Goal: Task Accomplishment & Management: Use online tool/utility

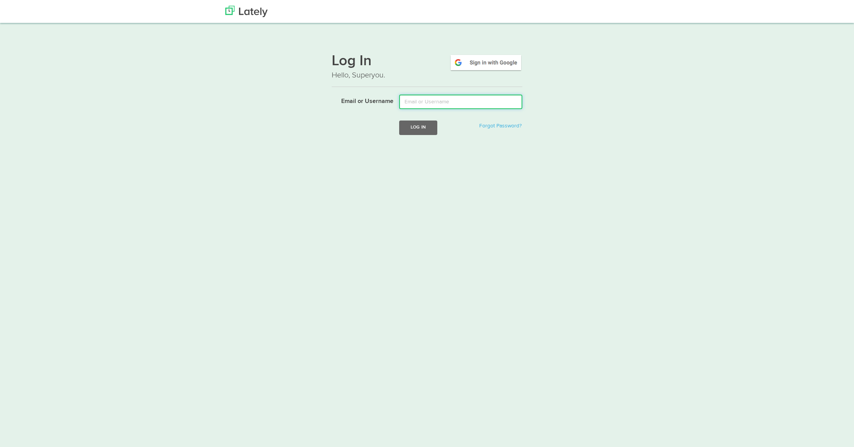
click at [463, 95] on input "Email or Username" at bounding box center [460, 102] width 123 height 14
type input "[PERSON_NAME][EMAIL_ADDRESS][DOMAIN_NAME]"
click at [419, 125] on button "Log In" at bounding box center [418, 127] width 38 height 14
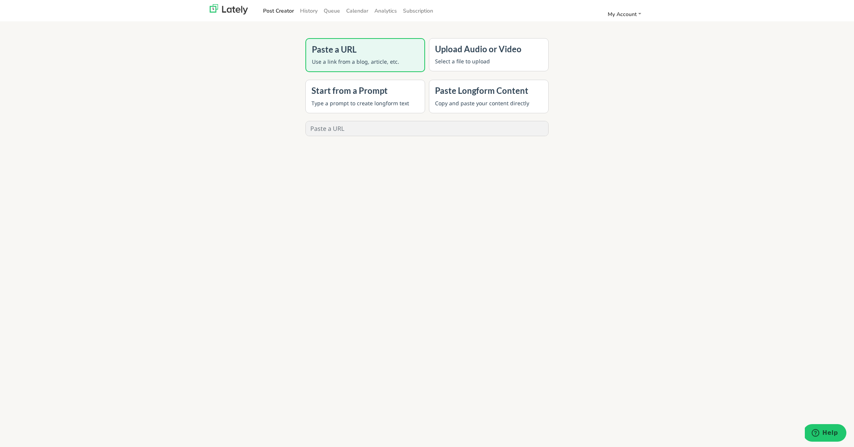
click at [393, 121] on input "text" at bounding box center [427, 128] width 242 height 14
paste input "[URL][DOMAIN_NAME]"
type input "[URL][DOMAIN_NAME]"
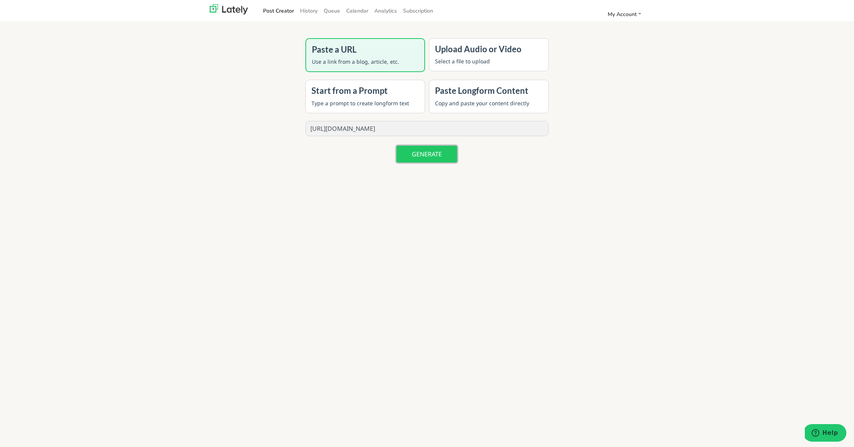
click at [435, 159] on button "GENERATE" at bounding box center [426, 154] width 61 height 17
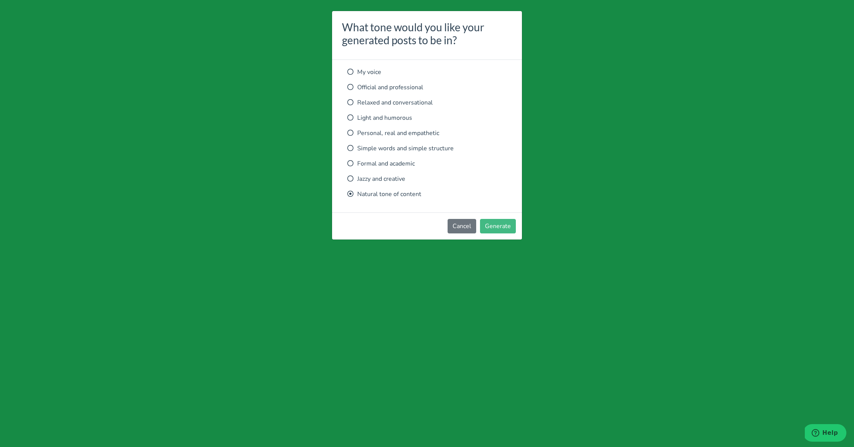
click at [411, 105] on p "Relaxed and conversational" at bounding box center [426, 102] width 159 height 9
click at [503, 220] on button "Generate" at bounding box center [498, 226] width 36 height 14
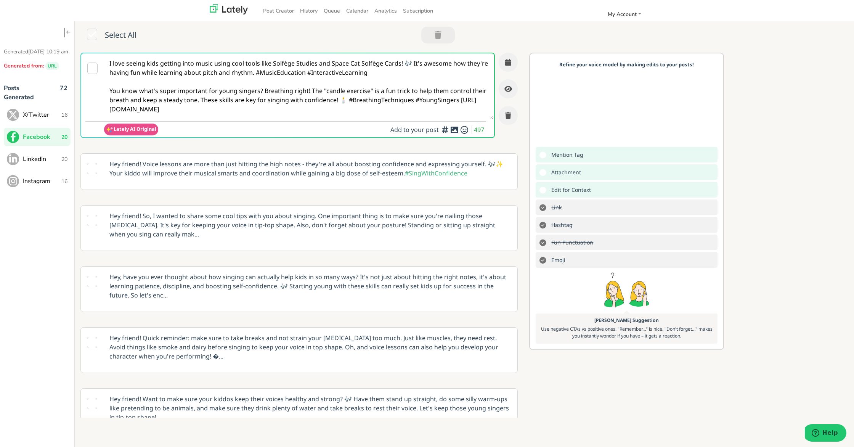
click at [312, 174] on p "Hey friend! Voice lessons are more than just hitting the high notes - they're a…" at bounding box center [310, 169] width 413 height 30
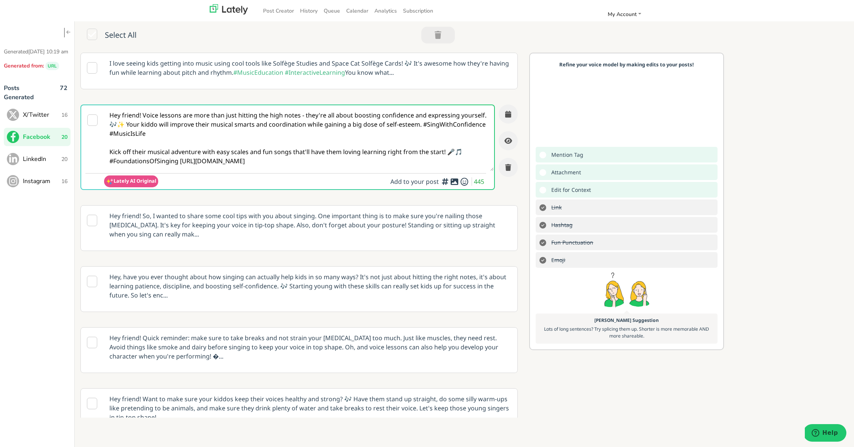
click at [456, 182] on icon at bounding box center [454, 181] width 9 height 0
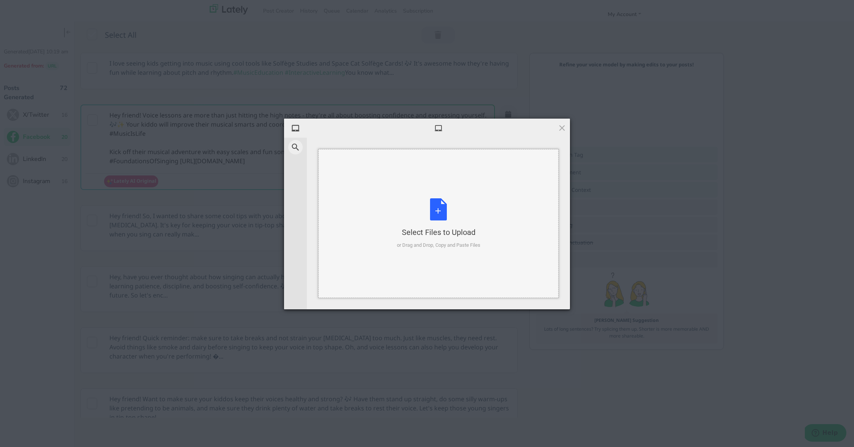
click at [425, 212] on div "Select Files to Upload or Drag and Drop, Copy and Paste Files" at bounding box center [438, 223] width 83 height 51
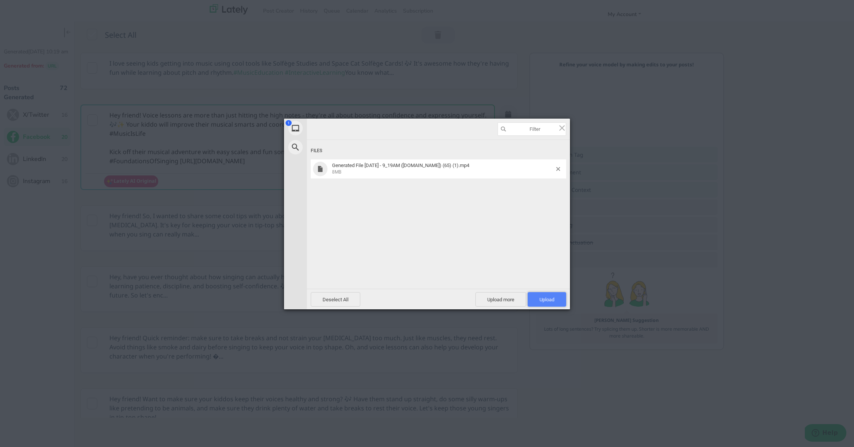
click at [563, 303] on span "Upload 1" at bounding box center [546, 299] width 38 height 14
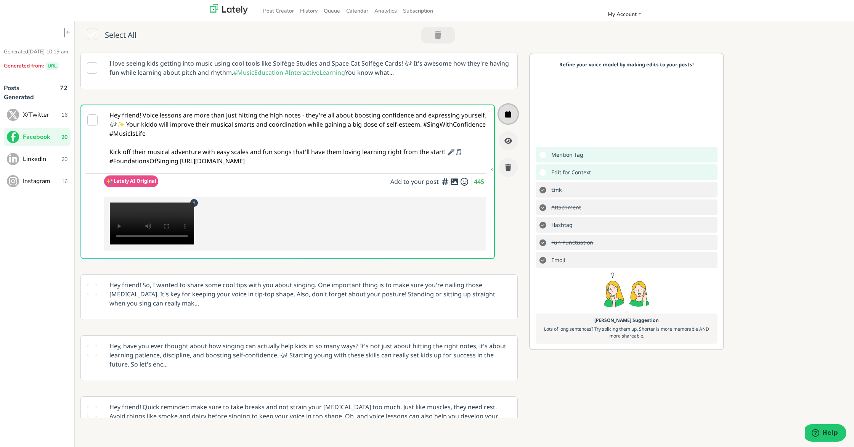
click at [509, 117] on icon "button" at bounding box center [508, 114] width 6 height 7
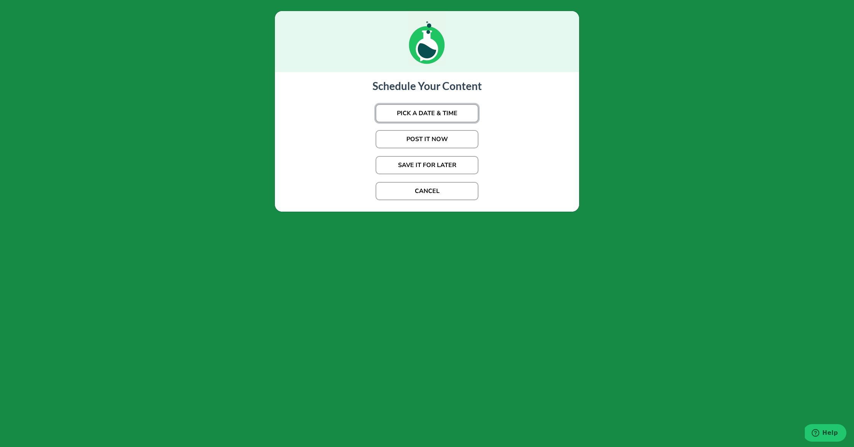
click at [443, 104] on button "PICK A DATE & TIME" at bounding box center [426, 113] width 103 height 18
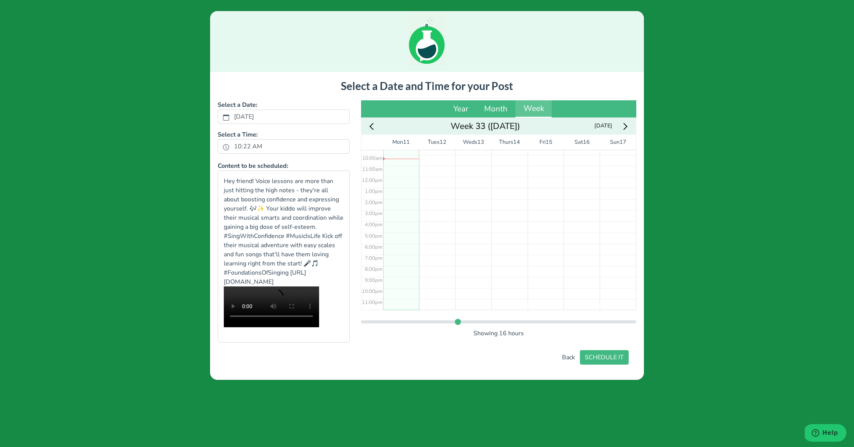
scroll to position [87, 0]
click at [408, 251] on div "No Event" at bounding box center [401, 195] width 36 height 266
click at [407, 267] on div "5:02 pm" at bounding box center [401, 195] width 36 height 266
click at [405, 264] on div "6:31 pm" at bounding box center [401, 195] width 36 height 266
click at [592, 364] on button "SCHEDULE IT" at bounding box center [604, 357] width 49 height 14
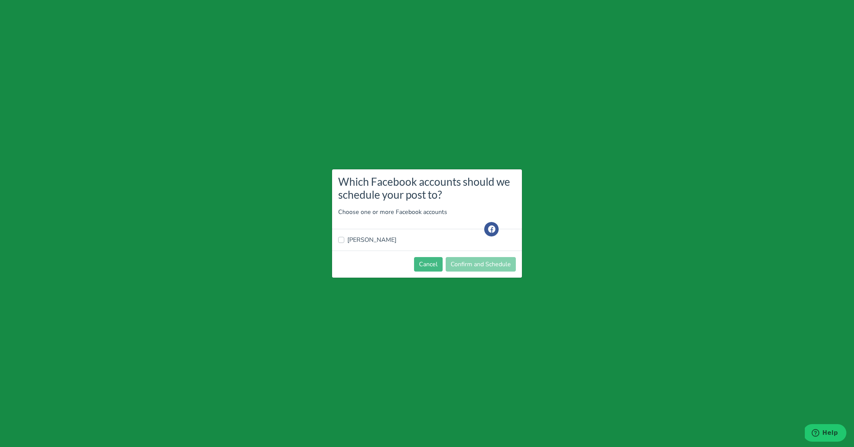
click at [379, 239] on label "[PERSON_NAME]" at bounding box center [371, 239] width 49 height 9
click at [344, 239] on input "[PERSON_NAME]" at bounding box center [341, 239] width 6 height 8
checkbox input "true"
click at [484, 259] on button "Confirm and Schedule" at bounding box center [480, 264] width 70 height 14
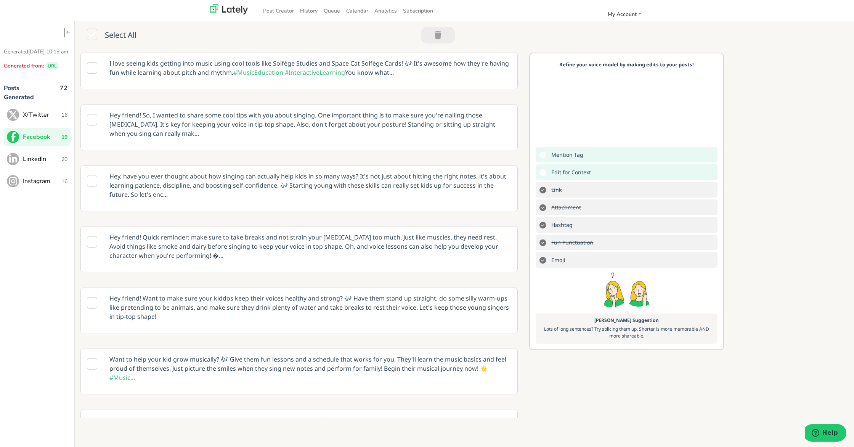
click at [54, 119] on span "X/Twitter" at bounding box center [42, 114] width 38 height 9
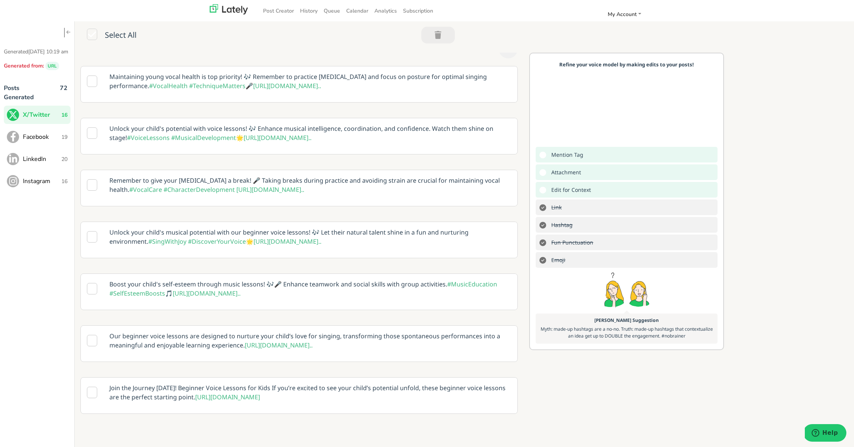
scroll to position [72, 0]
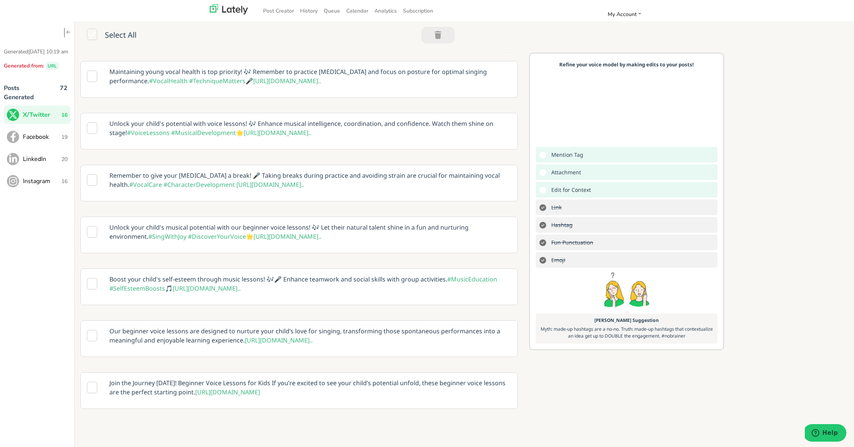
click at [391, 228] on p "Unlock your child's musical potential with our beginner voice lessons! 🎶 Let th…" at bounding box center [310, 232] width 413 height 30
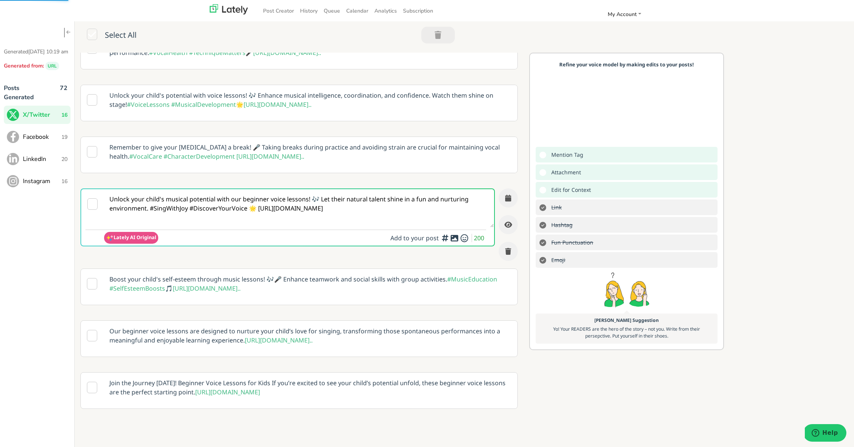
scroll to position [71, 0]
click at [256, 212] on textarea "Unlock your child's musical potential with our beginner voice lessons! 🎶 Let th…" at bounding box center [298, 208] width 389 height 38
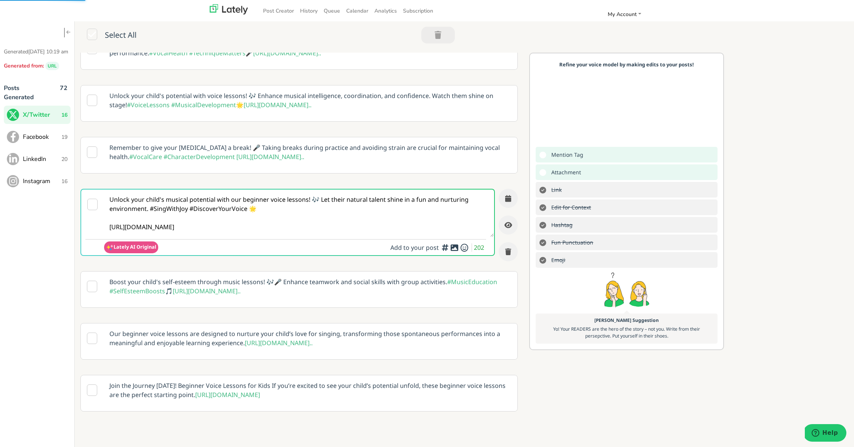
type textarea "Unlock your child's musical potential with our beginner voice lessons! 🎶 Let th…"
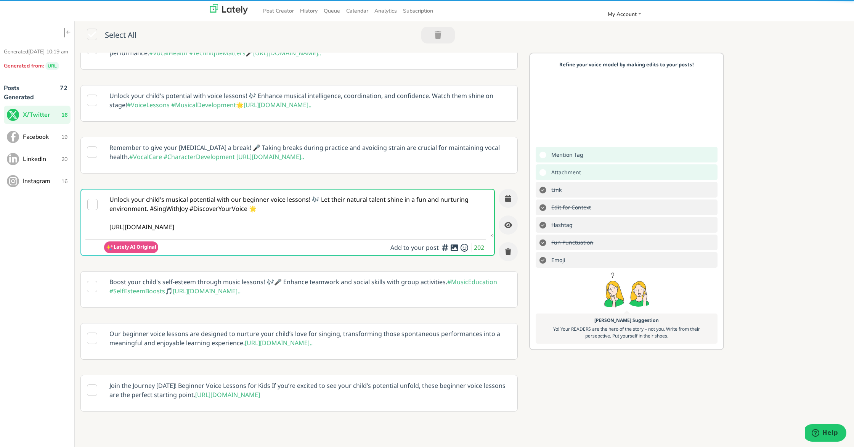
click at [452, 248] on icon at bounding box center [454, 247] width 9 height 0
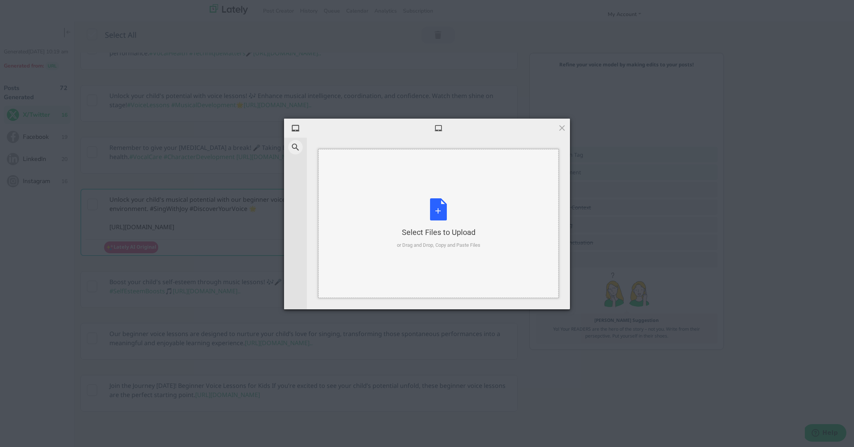
click at [439, 206] on div "Select Files to Upload or Drag and Drop, Copy and Paste Files" at bounding box center [438, 223] width 83 height 51
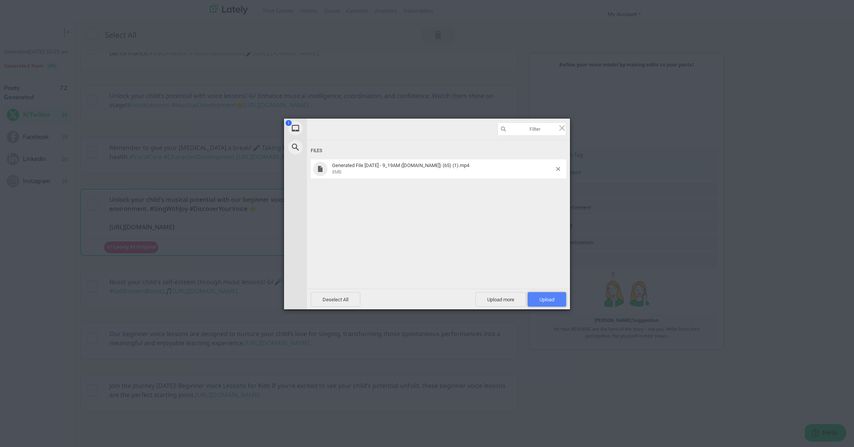
click at [551, 304] on span "Upload 1" at bounding box center [546, 299] width 38 height 14
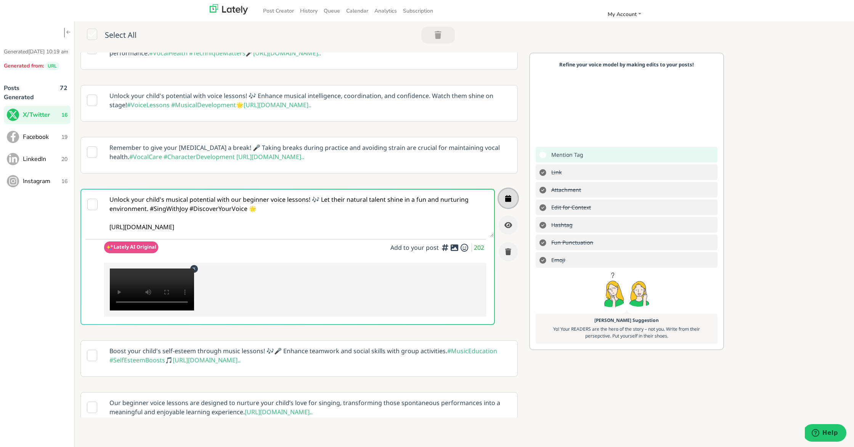
click at [509, 202] on button "button" at bounding box center [507, 198] width 19 height 19
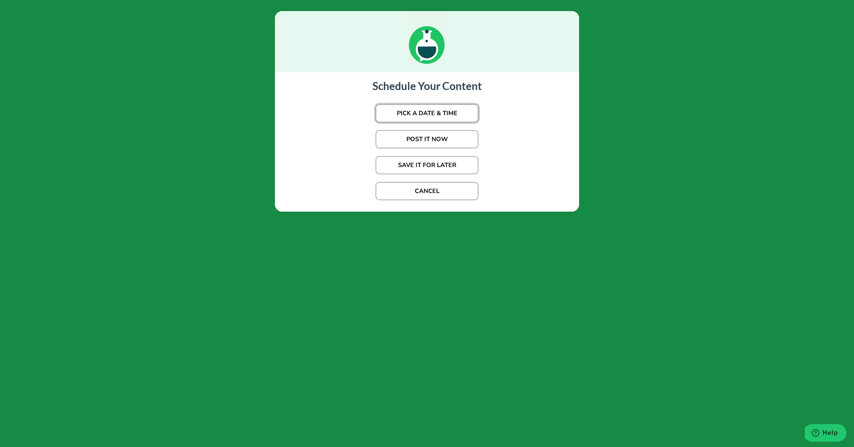
click at [435, 118] on button "PICK A DATE & TIME" at bounding box center [426, 113] width 103 height 18
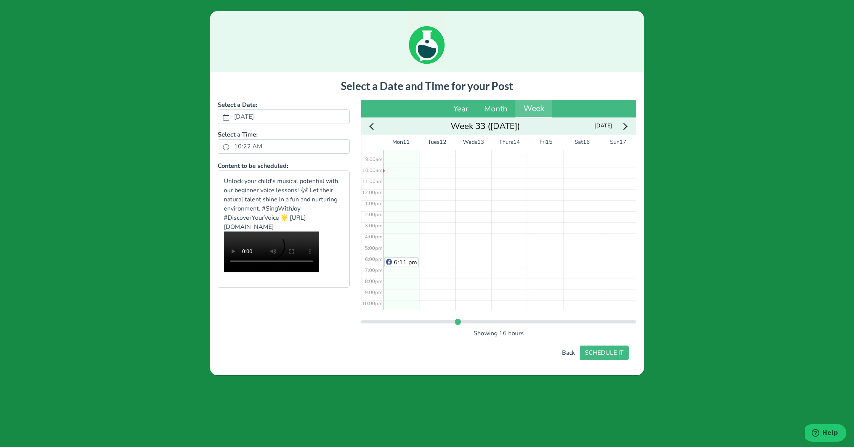
scroll to position [106, 0]
click at [396, 243] on div "6:11 pm" at bounding box center [401, 177] width 36 height 266
click at [594, 346] on button "SCHEDULE IT" at bounding box center [604, 352] width 49 height 14
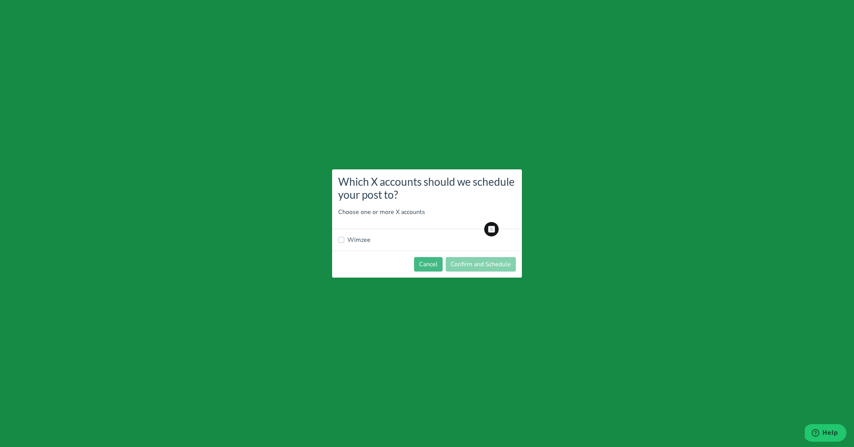
drag, startPoint x: 351, startPoint y: 240, endPoint x: 381, endPoint y: 237, distance: 30.6
click at [351, 240] on label "Wimzee" at bounding box center [358, 239] width 23 height 9
click at [344, 240] on input "Wimzee" at bounding box center [341, 239] width 6 height 8
checkbox input "true"
click at [475, 263] on button "Confirm and Schedule" at bounding box center [480, 264] width 70 height 14
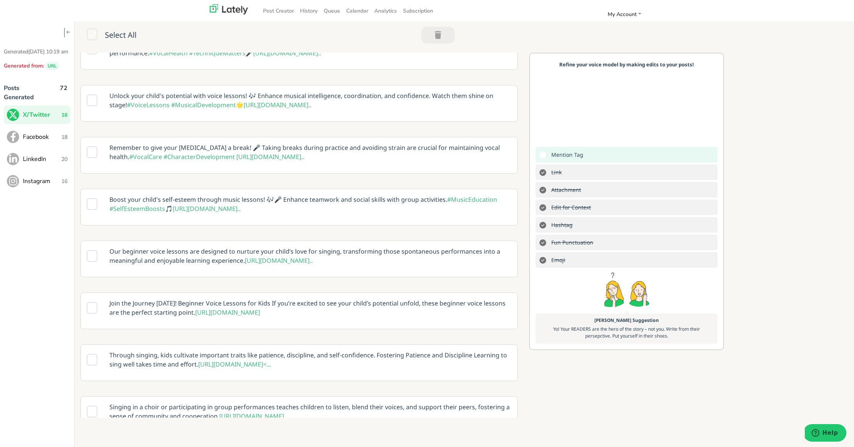
click at [44, 163] on span "LinkedIn" at bounding box center [42, 158] width 38 height 9
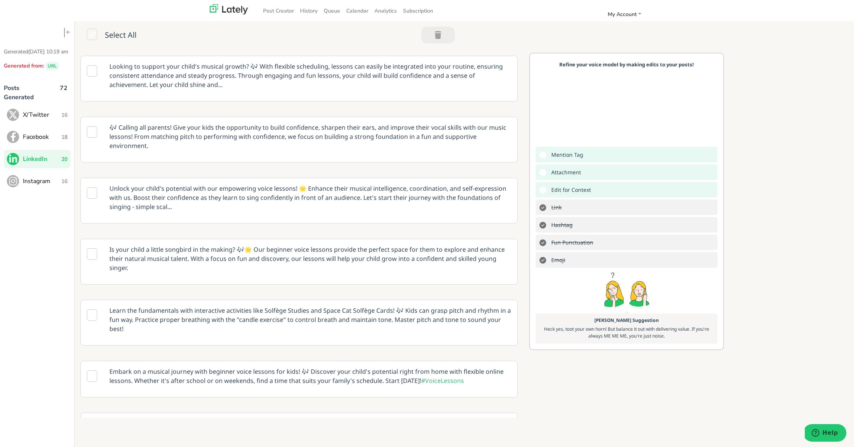
scroll to position [145, 0]
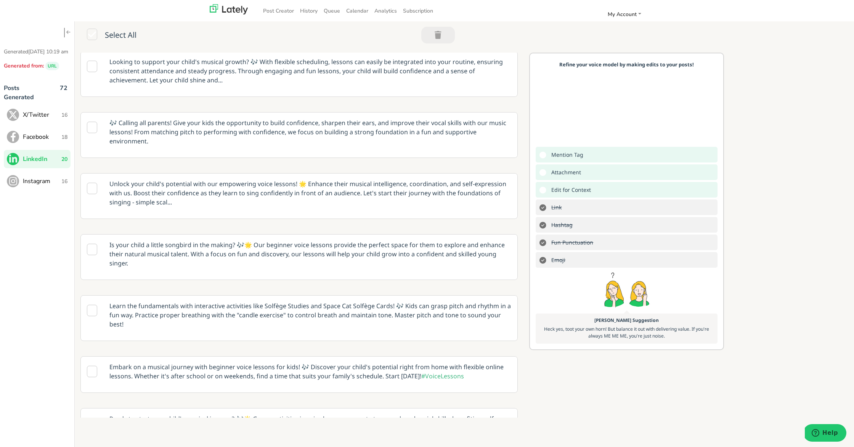
click at [325, 182] on p "Unlock your child's potential with our empowering voice lessons! 🌟 Enhance thei…" at bounding box center [310, 192] width 413 height 39
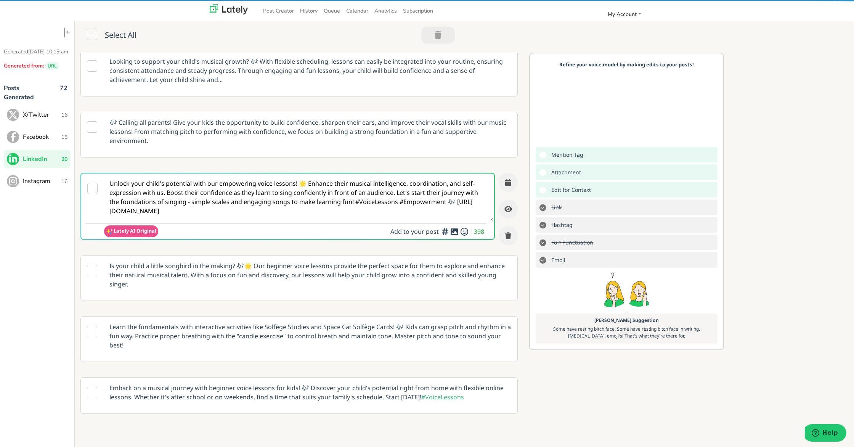
scroll to position [114, 0]
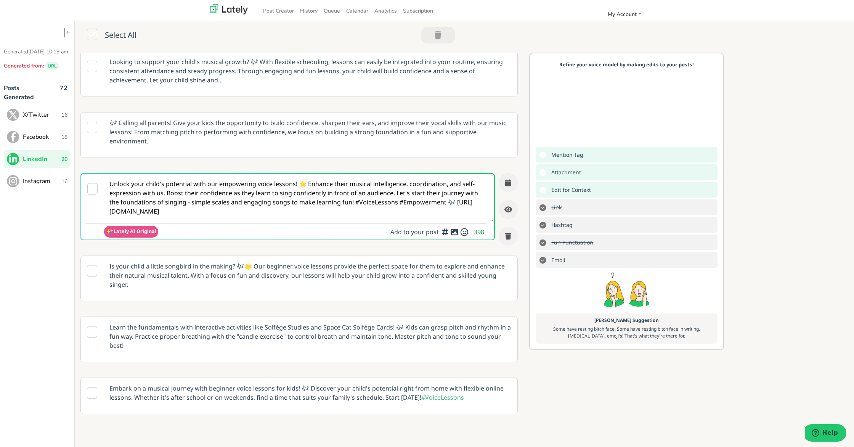
click at [110, 201] on textarea "Unlock your child's potential with our empowering voice lessons! 🌟 Enhance thei…" at bounding box center [298, 197] width 389 height 47
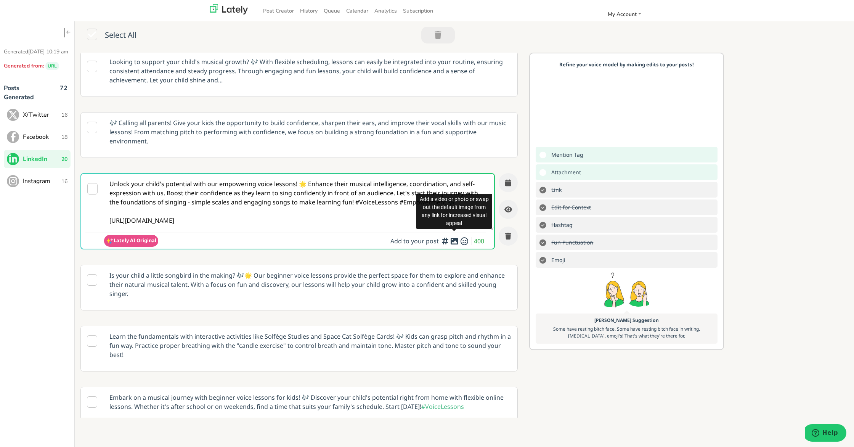
type textarea "Unlock your child's potential with our empowering voice lessons! 🌟 Enhance thei…"
click at [453, 241] on icon at bounding box center [454, 241] width 9 height 0
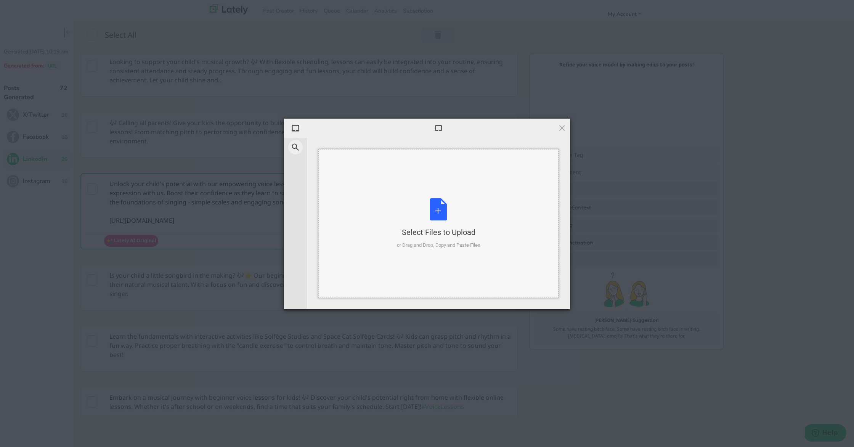
click at [443, 201] on div "Select Files to Upload or Drag and Drop, Copy and Paste Files" at bounding box center [438, 223] width 83 height 51
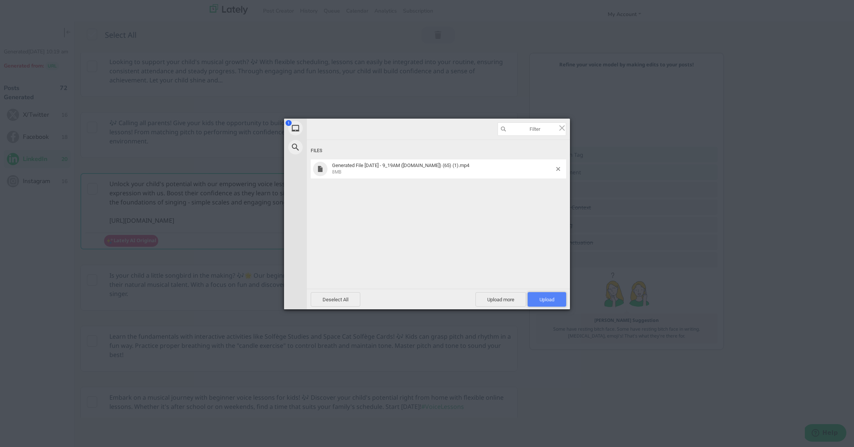
click at [542, 298] on span "Upload 1" at bounding box center [546, 299] width 15 height 6
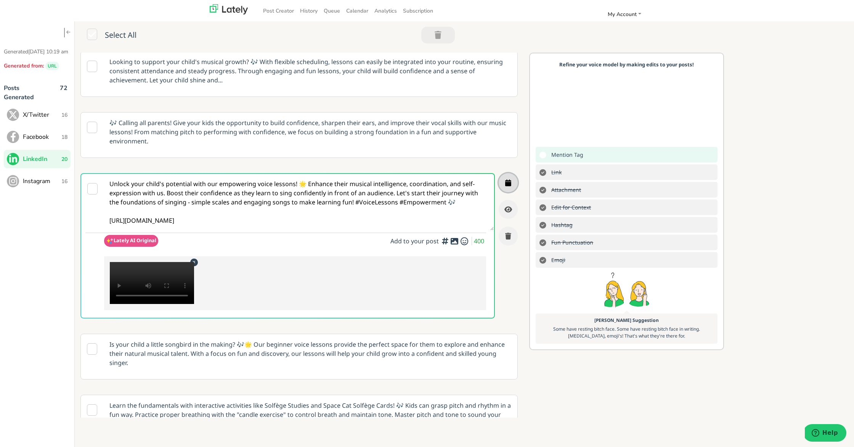
click at [511, 173] on button "button" at bounding box center [507, 182] width 19 height 19
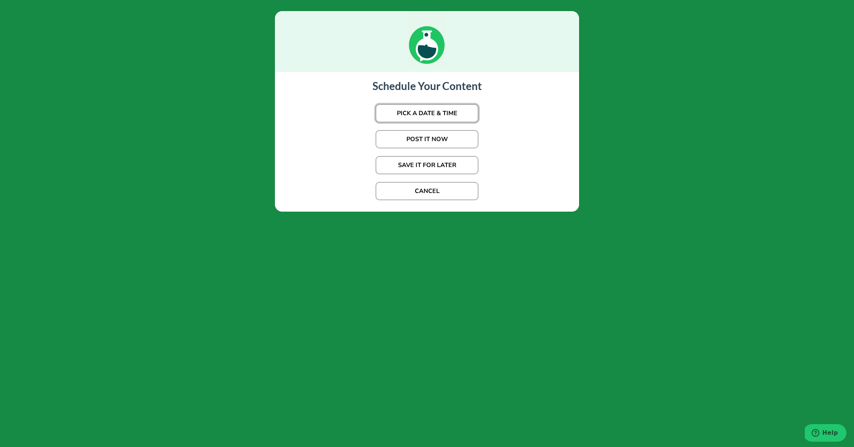
click at [452, 115] on button "PICK A DATE & TIME" at bounding box center [426, 113] width 103 height 18
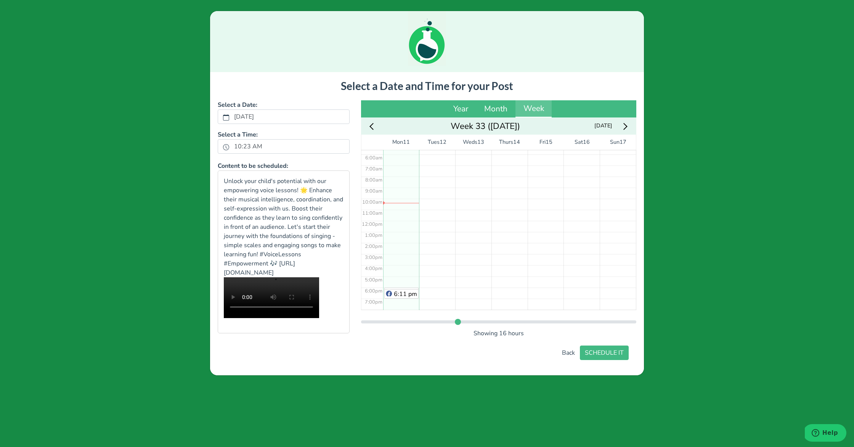
scroll to position [106, 0]
click at [396, 242] on div "6:01 pm 6:11 pm" at bounding box center [401, 177] width 36 height 266
click at [606, 360] on button "SCHEDULE IT" at bounding box center [604, 352] width 49 height 14
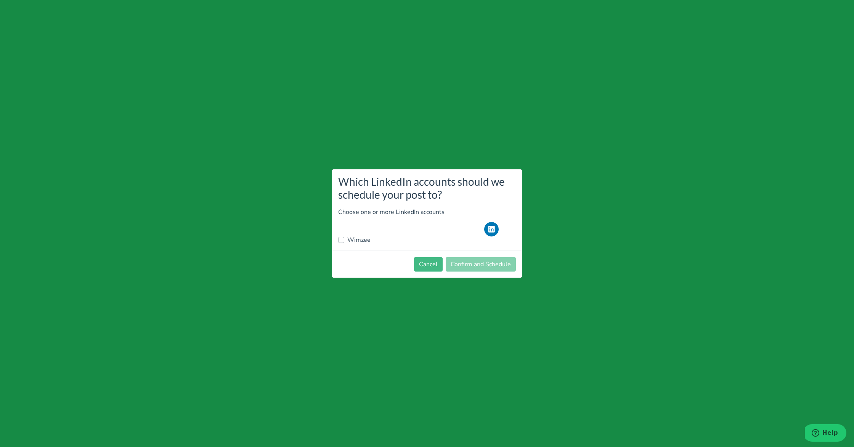
click at [359, 239] on label "Wimzee" at bounding box center [358, 239] width 23 height 9
click at [344, 239] on input "Wimzee" at bounding box center [341, 239] width 6 height 8
checkbox input "true"
click at [483, 265] on button "Confirm and Schedule" at bounding box center [480, 264] width 70 height 14
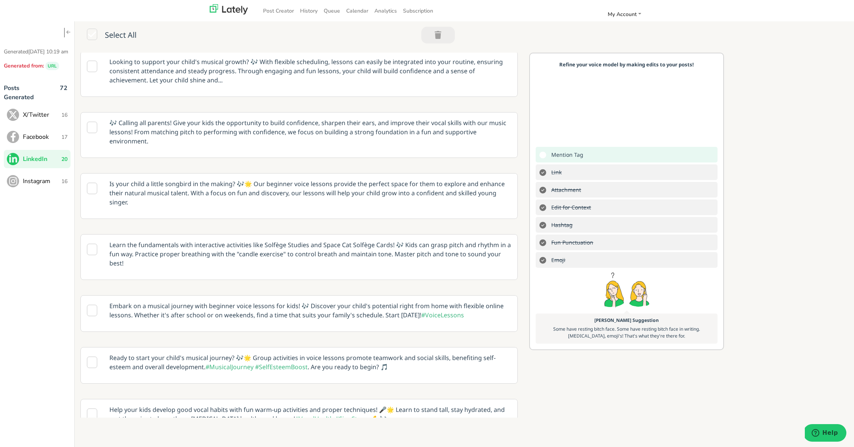
click at [34, 186] on span "Instagram" at bounding box center [42, 180] width 38 height 9
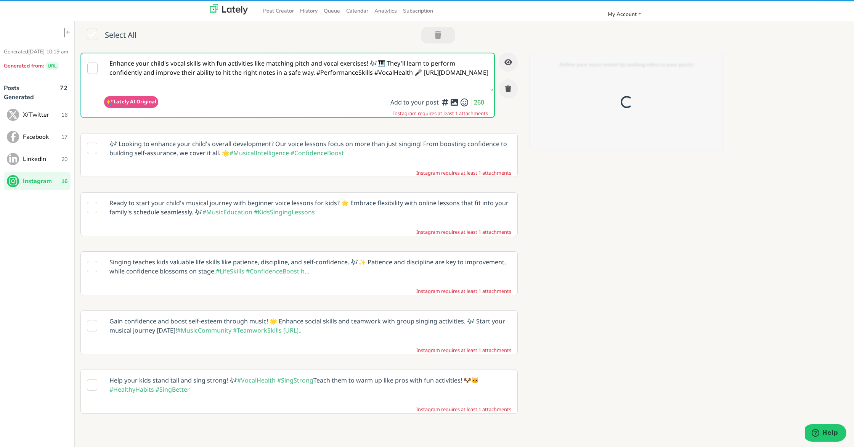
scroll to position [0, 0]
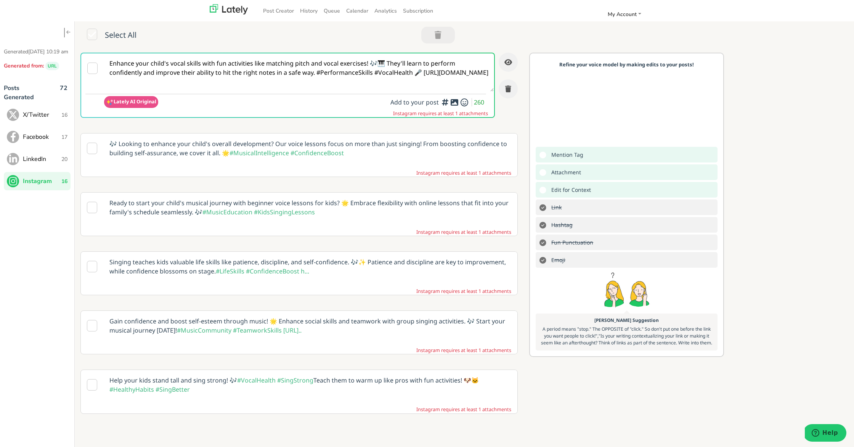
click at [306, 202] on p "Ready to start your child's musical journey with beginner voice lessons for kid…" at bounding box center [310, 207] width 413 height 30
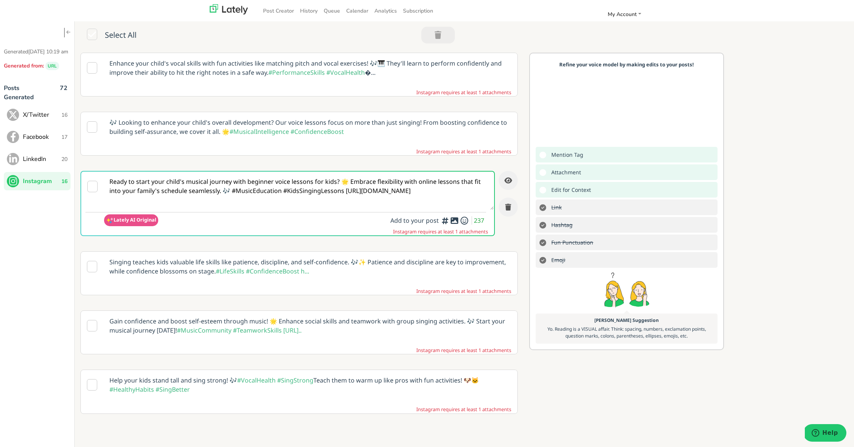
drag, startPoint x: 328, startPoint y: 192, endPoint x: 370, endPoint y: 222, distance: 51.7
click at [328, 192] on textarea "Ready to start your child's musical journey with beginner voice lessons for kid…" at bounding box center [298, 190] width 389 height 38
click at [397, 263] on p "Singing teaches kids valuable life skills like patience, discipline, and self-c…" at bounding box center [310, 267] width 413 height 30
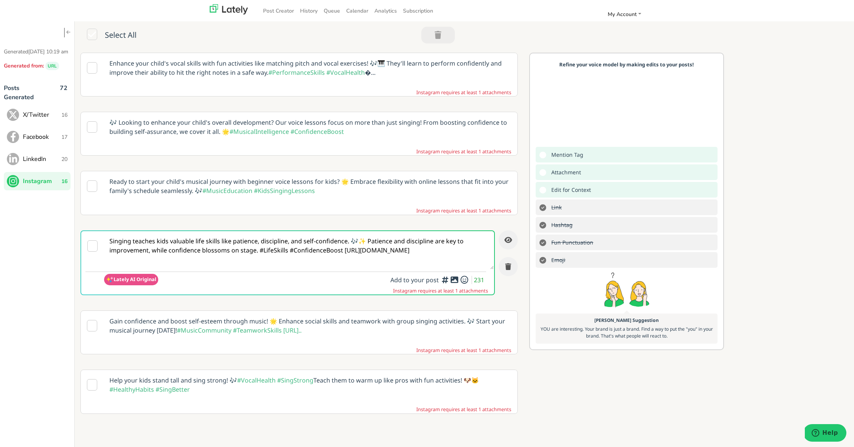
drag, startPoint x: 343, startPoint y: 249, endPoint x: 353, endPoint y: 266, distance: 19.1
click at [343, 250] on textarea "Singing teaches kids valuable life skills like patience, discipline, and self-c…" at bounding box center [298, 250] width 389 height 38
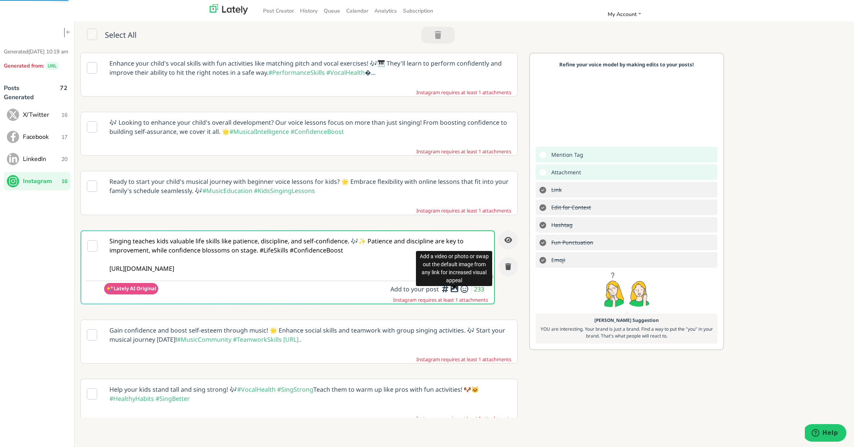
type textarea "Singing teaches kids valuable life skills like patience, discipline, and self-c…"
click at [455, 289] on icon at bounding box center [454, 288] width 9 height 0
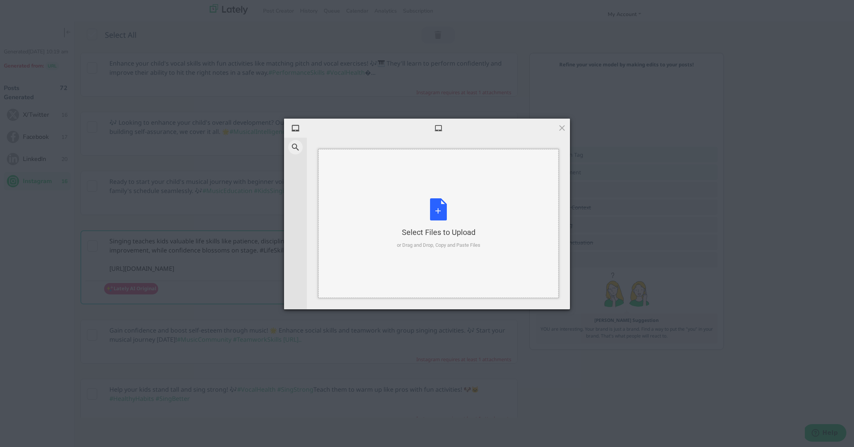
click at [442, 205] on div "Select Files to Upload or Drag and Drop, Copy and Paste Files" at bounding box center [438, 223] width 83 height 51
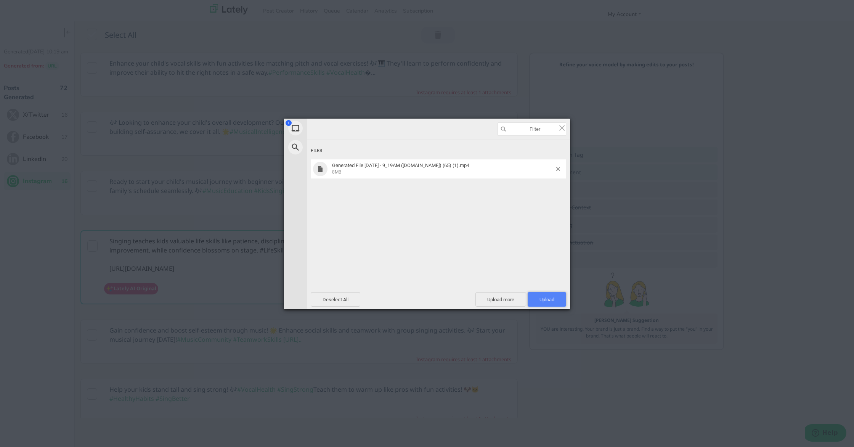
click at [556, 295] on span "Upload 1" at bounding box center [546, 299] width 38 height 14
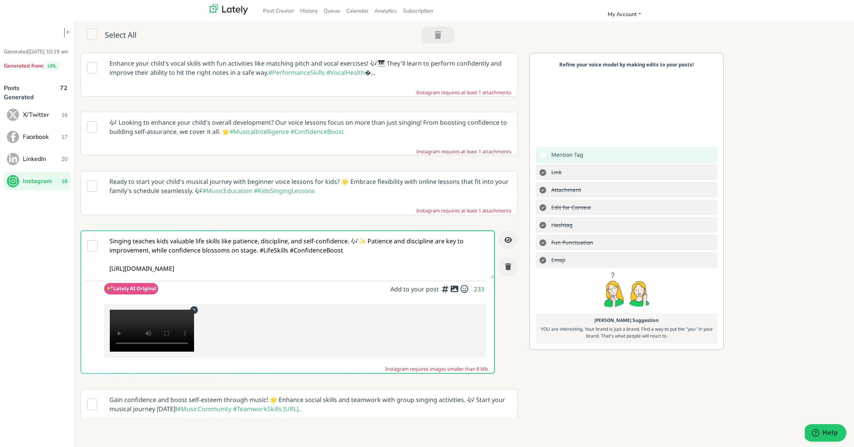
click at [406, 265] on textarea "Singing teaches kids valuable life skills like patience, discipline, and self-c…" at bounding box center [298, 254] width 389 height 47
click at [510, 268] on icon "button" at bounding box center [508, 266] width 6 height 7
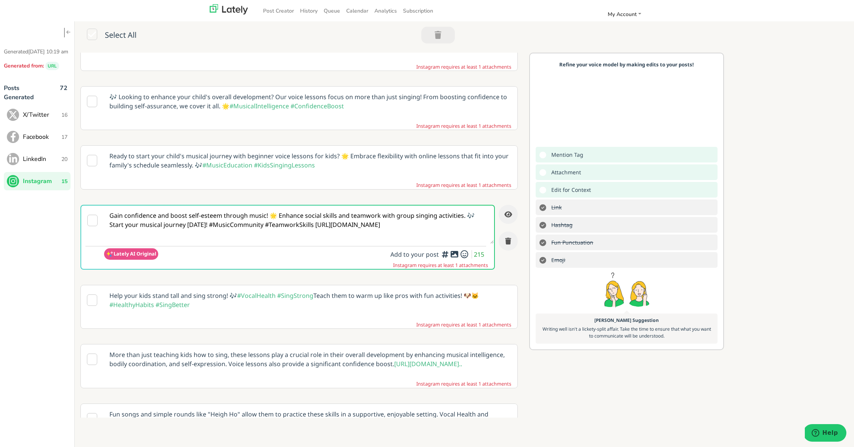
scroll to position [27, 0]
click at [338, 236] on textarea "Gain confidence and boost self-esteem through music! 🌟 Enhance social skills an…" at bounding box center [298, 223] width 389 height 38
click at [295, 223] on textarea "Gain confidence and boost self-esteem through music! 🌟 Enhance social skills an…" at bounding box center [298, 223] width 389 height 38
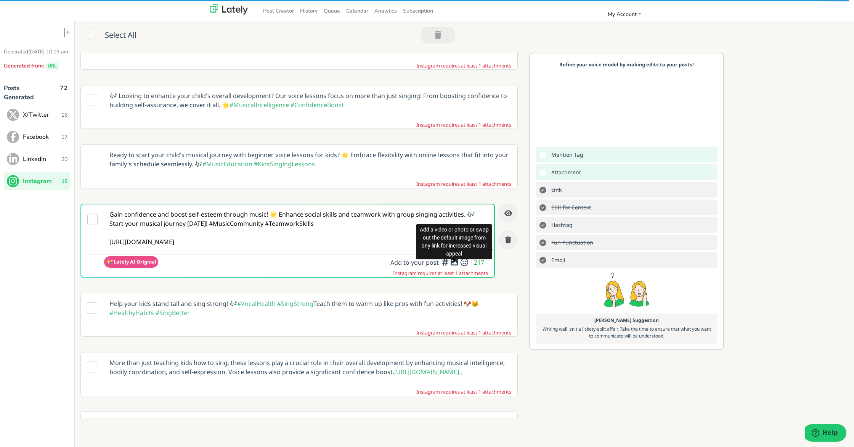
type textarea "Gain confidence and boost self-esteem through music! 🌟 Enhance social skills an…"
click at [453, 262] on icon at bounding box center [454, 262] width 9 height 0
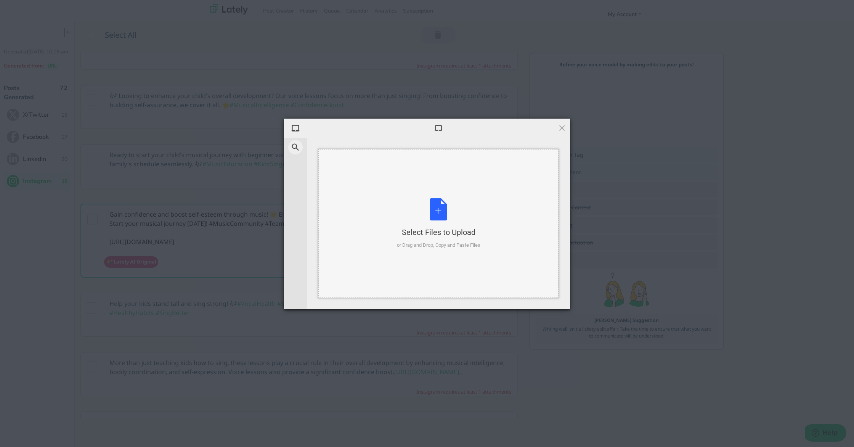
click at [446, 214] on div "Select Files to Upload or Drag and Drop, Copy and Paste Files" at bounding box center [438, 223] width 83 height 51
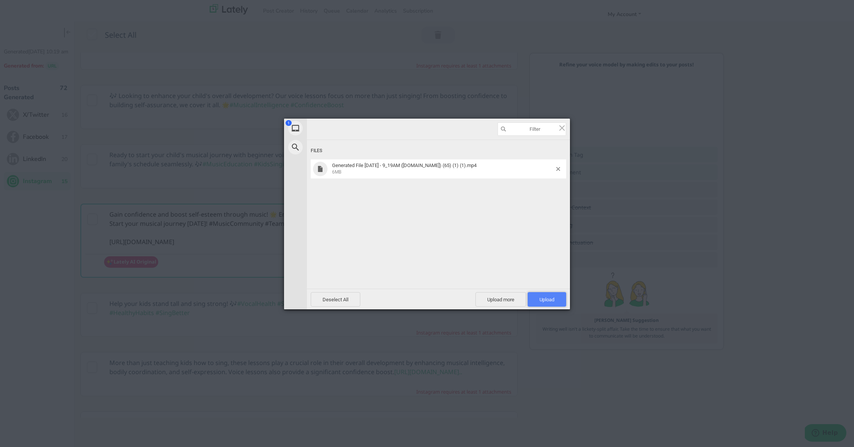
click at [556, 299] on span "Upload 1" at bounding box center [546, 299] width 38 height 14
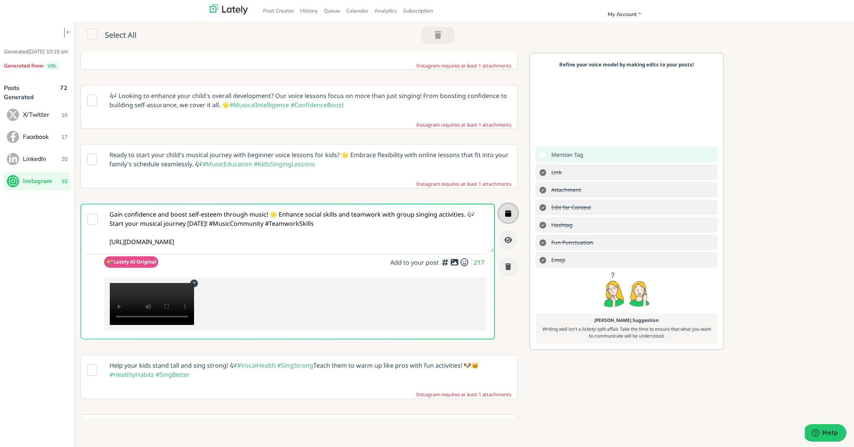
click at [506, 210] on icon "button" at bounding box center [508, 213] width 6 height 7
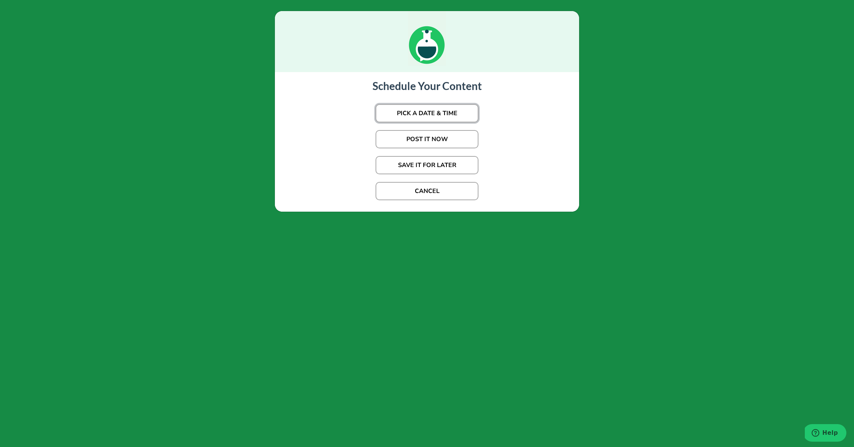
click at [403, 112] on button "PICK A DATE & TIME" at bounding box center [426, 113] width 103 height 18
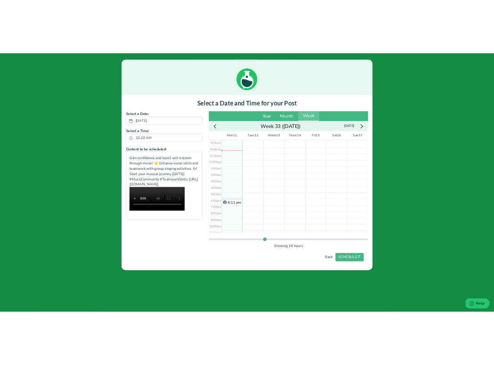
scroll to position [106, 0]
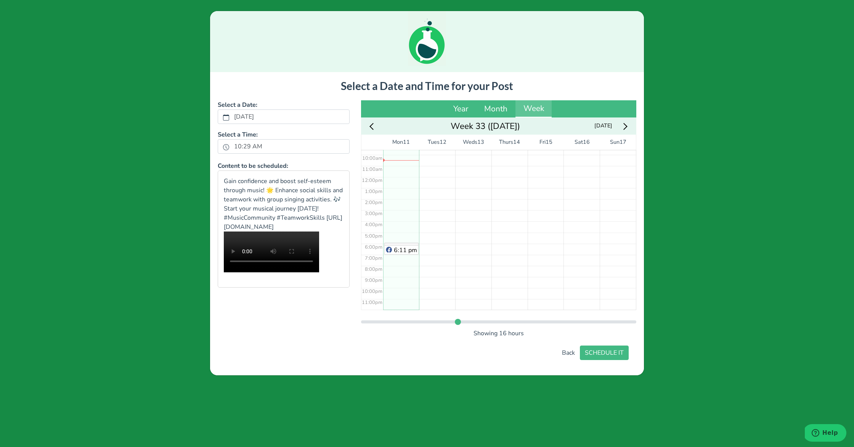
click at [396, 241] on div "5:55 pm 6:01 pm 6:11 pm" at bounding box center [401, 177] width 36 height 266
click at [593, 348] on button "SCHEDULE IT" at bounding box center [604, 352] width 49 height 14
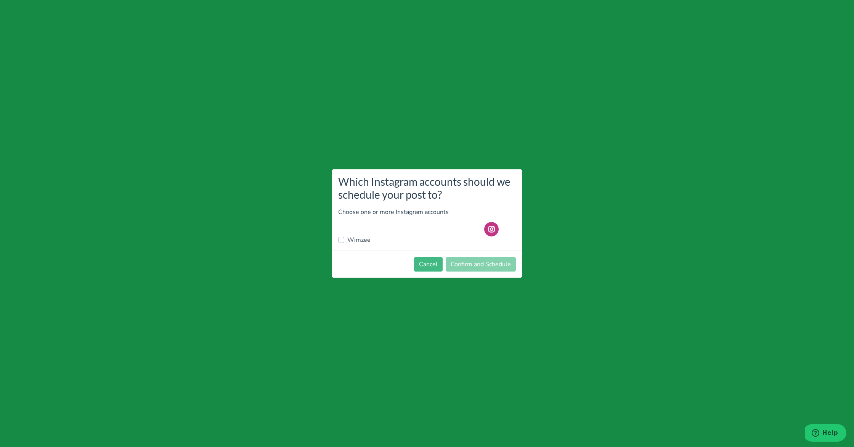
click at [364, 239] on label "Wimzee" at bounding box center [358, 239] width 23 height 9
click at [344, 239] on input "Wimzee" at bounding box center [341, 239] width 6 height 8
checkbox input "true"
click at [478, 260] on button "Confirm and Schedule" at bounding box center [480, 264] width 70 height 14
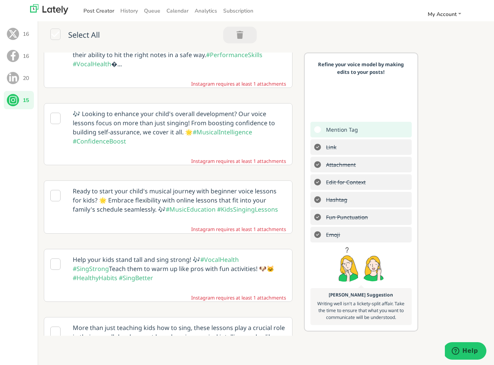
click at [85, 14] on link "Post Creator" at bounding box center [98, 11] width 37 height 13
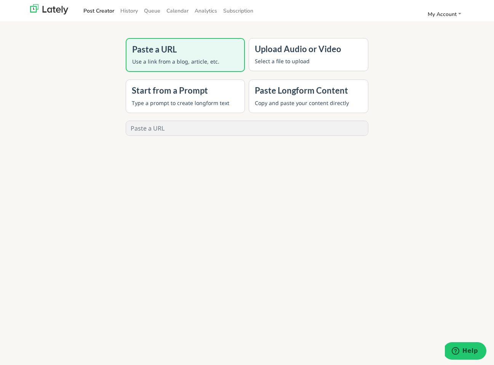
click at [189, 127] on input "text" at bounding box center [247, 128] width 242 height 14
paste input "[URL][DOMAIN_NAME]"
type input "[URL][DOMAIN_NAME]"
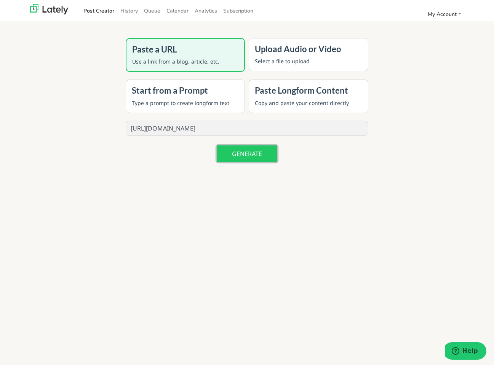
click at [242, 149] on button "GENERATE" at bounding box center [247, 154] width 61 height 17
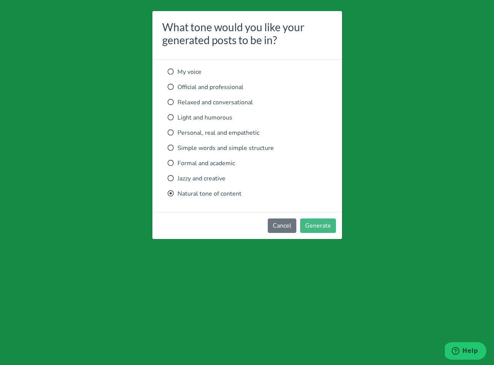
click at [215, 105] on p "Relaxed and conversational" at bounding box center [247, 102] width 159 height 9
click at [322, 225] on button "Generate" at bounding box center [318, 226] width 36 height 14
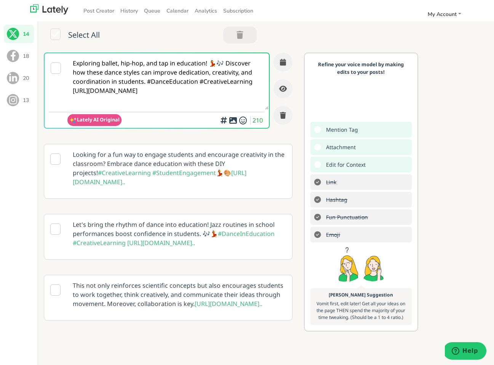
click at [165, 70] on textarea "Exploring ballet, hip-hop, and tap in education! 💃🎶 Discover how these dance st…" at bounding box center [167, 81] width 201 height 56
click at [74, 91] on textarea "Exploring ballet, hip-hop, and tap in education! 💃🎶 Discover how these dance st…" at bounding box center [167, 81] width 201 height 56
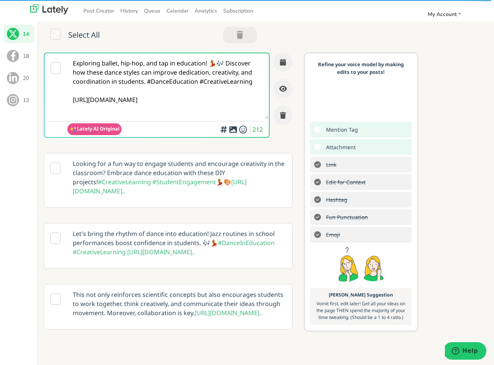
type textarea "Exploring ballet, hip-hop, and tap in education! 💃🎶 Discover how these dance st…"
click at [234, 128] on div "Add hashtags for context vs. index rankings for increased engagement" at bounding box center [224, 113] width 76 height 32
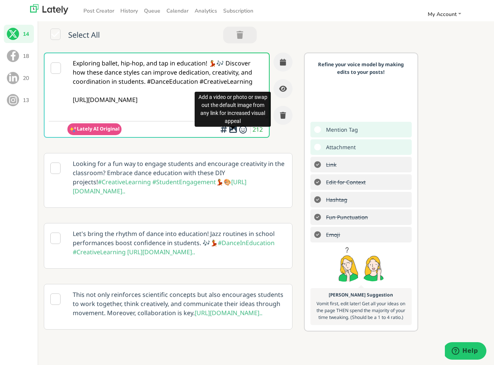
click at [232, 130] on icon at bounding box center [233, 130] width 9 height 0
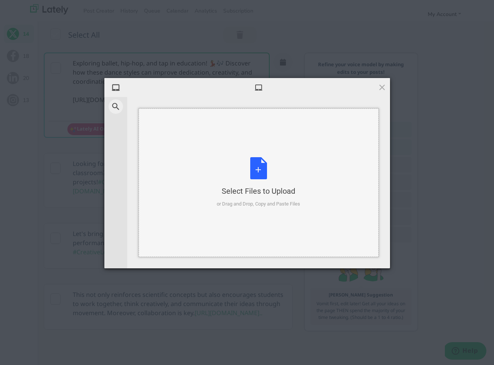
click at [258, 156] on div "Select Files to Upload or Drag and Drop, Copy and Paste Files" at bounding box center [259, 183] width 240 height 149
click at [249, 161] on div "Select Files to Upload or Drag and Drop, Copy and Paste Files" at bounding box center [258, 182] width 83 height 51
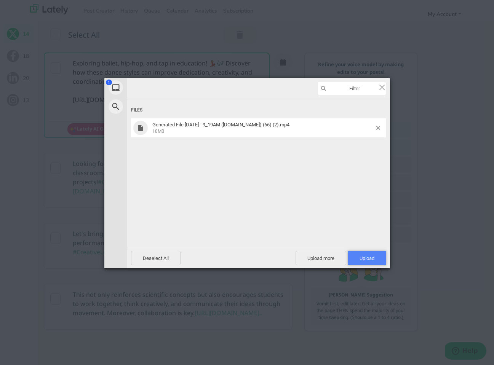
click at [372, 255] on span "Upload 1" at bounding box center [367, 258] width 38 height 14
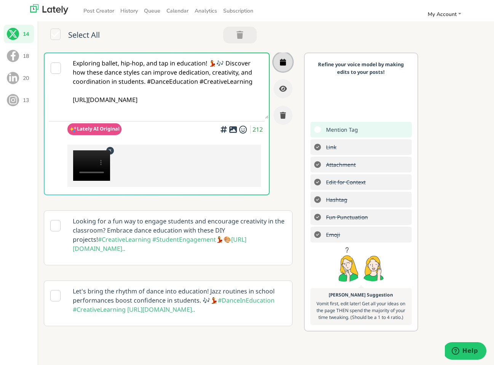
click at [290, 64] on button "button" at bounding box center [283, 62] width 19 height 19
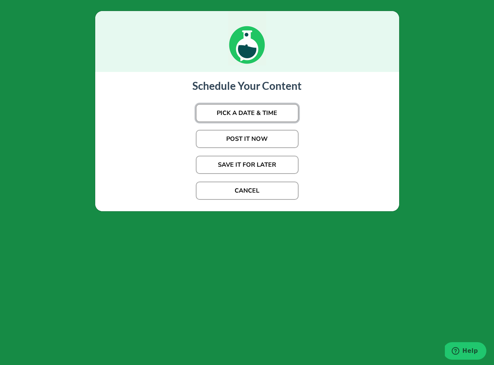
click at [269, 111] on button "PICK A DATE & TIME" at bounding box center [247, 113] width 103 height 18
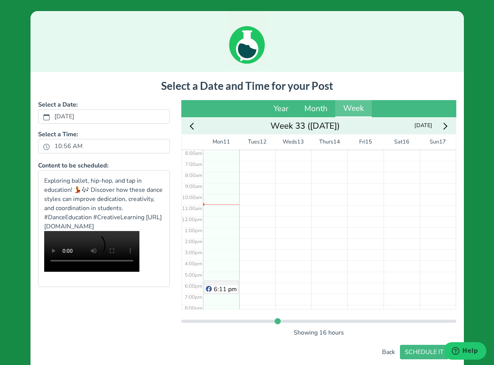
scroll to position [58, 0]
click at [252, 173] on div "No Event" at bounding box center [257, 225] width 36 height 266
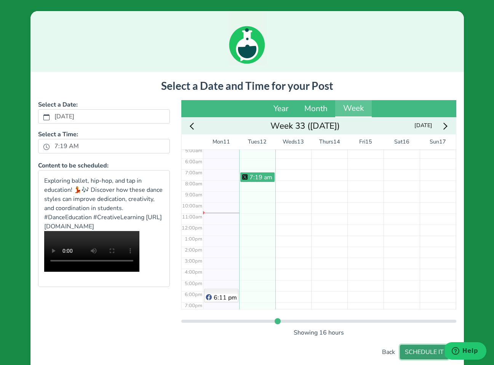
click at [417, 347] on button "SCHEDULE IT" at bounding box center [424, 352] width 49 height 14
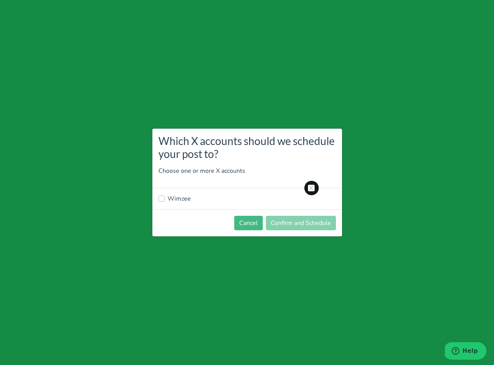
drag, startPoint x: 170, startPoint y: 194, endPoint x: 193, endPoint y: 195, distance: 22.5
click at [170, 194] on label "Wimzee" at bounding box center [179, 198] width 23 height 9
click at [165, 194] on input "Wimzee" at bounding box center [162, 198] width 6 height 8
checkbox input "true"
click at [298, 226] on button "Confirm and Schedule" at bounding box center [301, 223] width 70 height 14
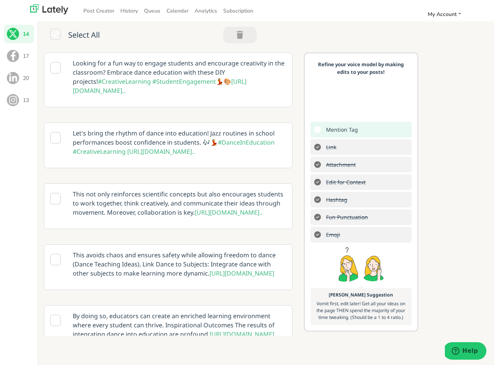
click at [21, 61] on button "17" at bounding box center [19, 56] width 30 height 18
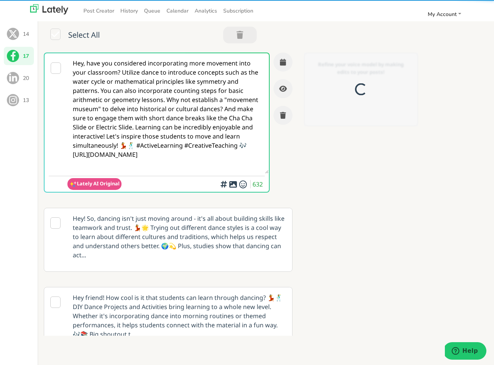
scroll to position [0, 0]
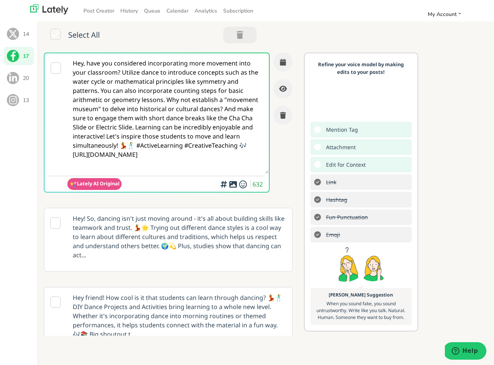
click at [197, 221] on p "Hey! So, dancing isn't just moving around - it's all about building skills like…" at bounding box center [179, 236] width 225 height 57
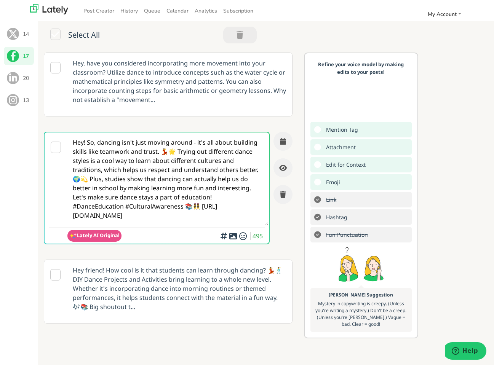
click at [146, 208] on textarea "Hey! So, dancing isn't just moving around - it's all about building skills like…" at bounding box center [167, 179] width 201 height 93
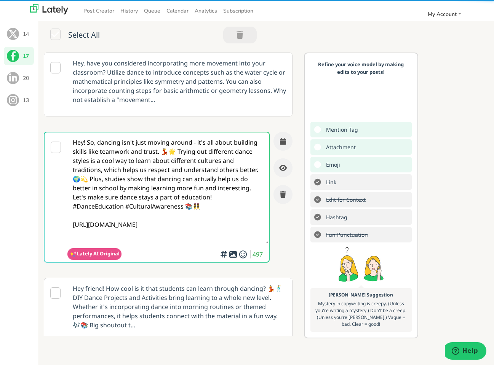
type textarea "Hey! So, dancing isn't just moving around - it's all about building skills like…"
click at [235, 254] on div at bounding box center [233, 253] width 5 height 2
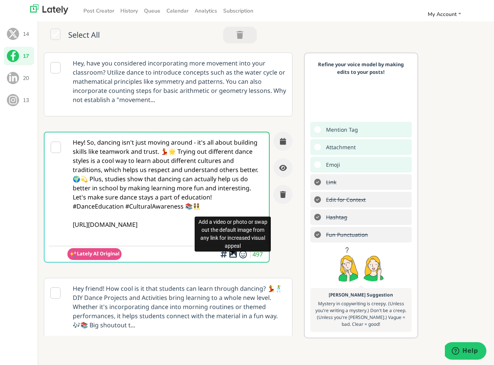
click at [232, 255] on icon at bounding box center [233, 255] width 9 height 0
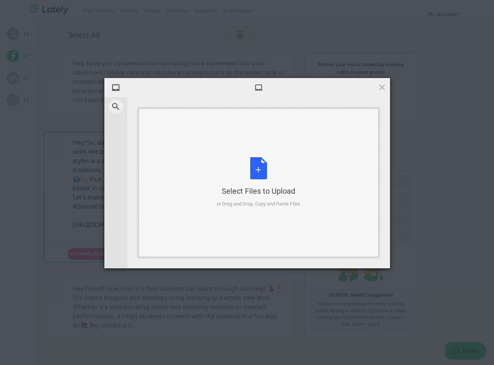
click at [259, 173] on div "Select Files to Upload or Drag and Drop, Copy and Paste Files" at bounding box center [258, 182] width 83 height 51
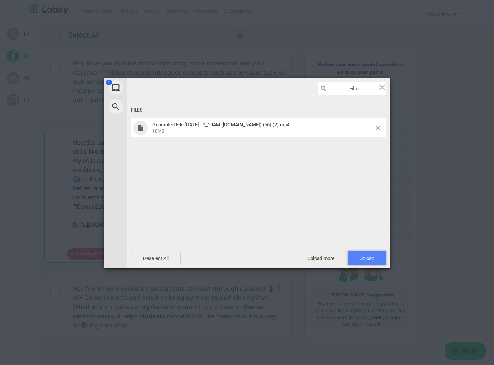
click at [364, 256] on span "Upload 1" at bounding box center [367, 259] width 15 height 6
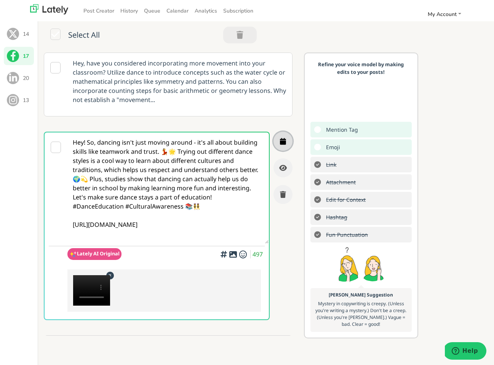
click at [282, 141] on icon "button" at bounding box center [283, 141] width 6 height 7
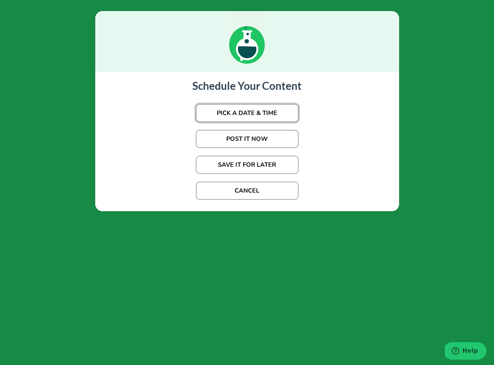
click at [271, 113] on button "PICK A DATE & TIME" at bounding box center [247, 113] width 103 height 18
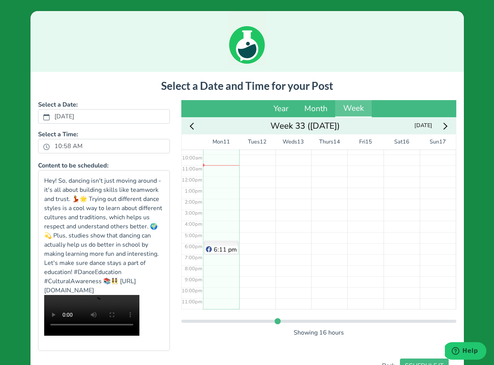
scroll to position [75, 0]
click at [254, 155] on div "7:18 am" at bounding box center [257, 208] width 36 height 266
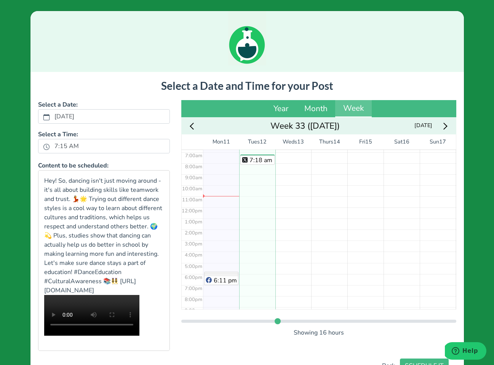
scroll to position [106, 0]
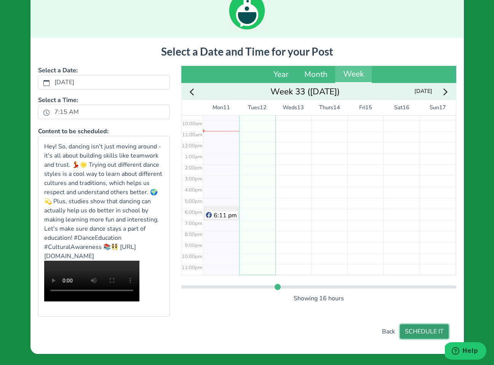
click at [424, 330] on button "SCHEDULE IT" at bounding box center [424, 332] width 49 height 14
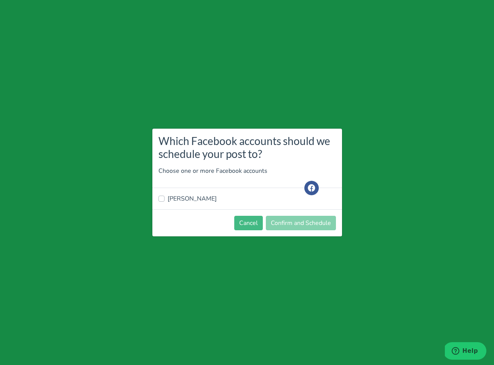
click at [182, 197] on label "[PERSON_NAME]" at bounding box center [192, 198] width 49 height 9
click at [165, 197] on input "[PERSON_NAME]" at bounding box center [162, 198] width 6 height 8
checkbox input "true"
click at [284, 221] on button "Confirm and Schedule" at bounding box center [301, 223] width 70 height 14
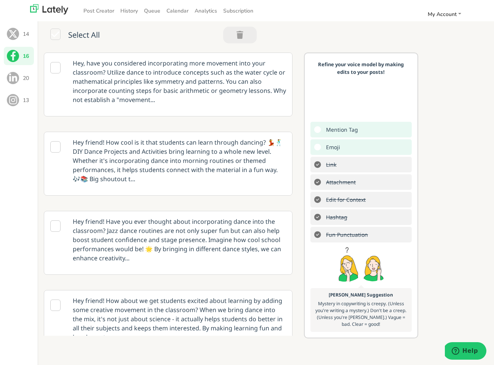
click at [14, 82] on span at bounding box center [13, 78] width 12 height 12
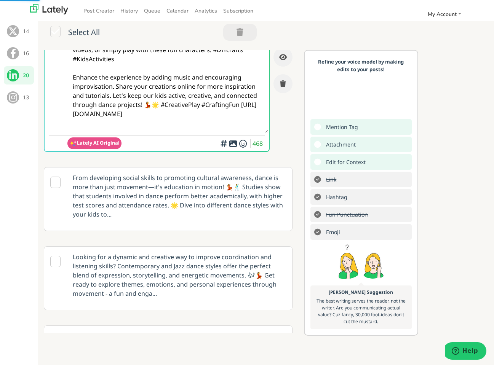
scroll to position [31, 0]
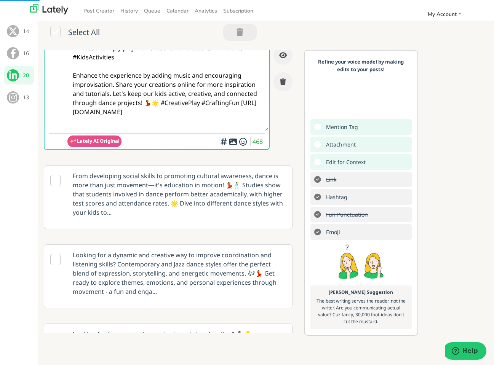
click at [144, 193] on p "From developing social skills to promoting cultural awareness, dance is more th…" at bounding box center [179, 194] width 225 height 57
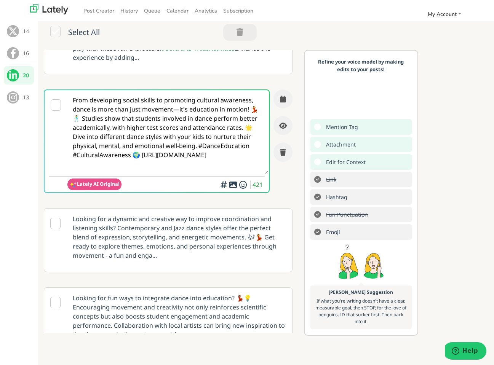
scroll to position [30, 0]
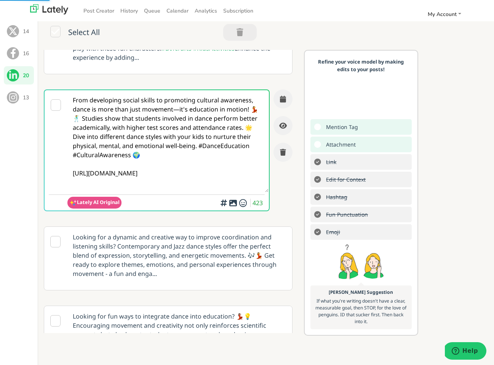
type textarea "From developing social skills to promoting cultural awareness, dance is more th…"
click at [233, 203] on icon at bounding box center [233, 203] width 9 height 0
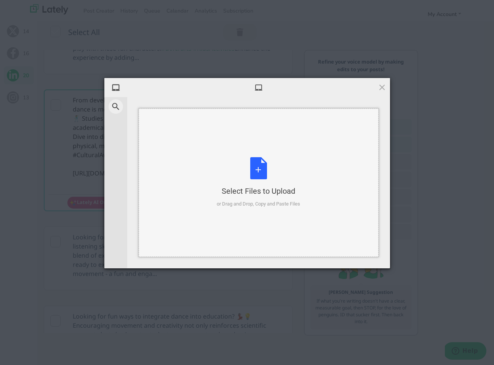
click at [253, 162] on div "Select Files to Upload or Drag and Drop, Copy and Paste Files" at bounding box center [258, 182] width 83 height 51
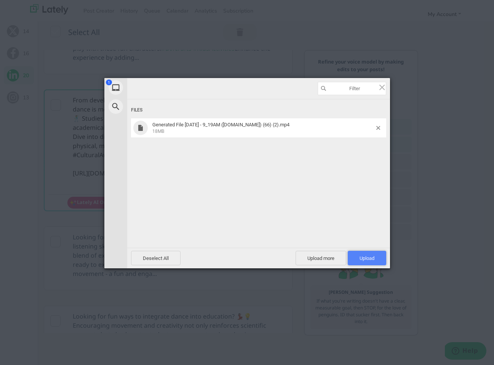
click at [368, 259] on span "Upload 1" at bounding box center [367, 259] width 15 height 6
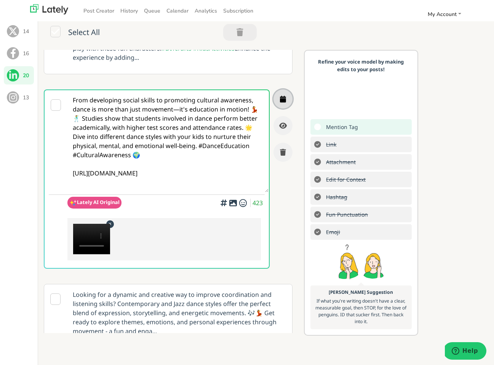
click at [280, 95] on button "button" at bounding box center [283, 99] width 19 height 19
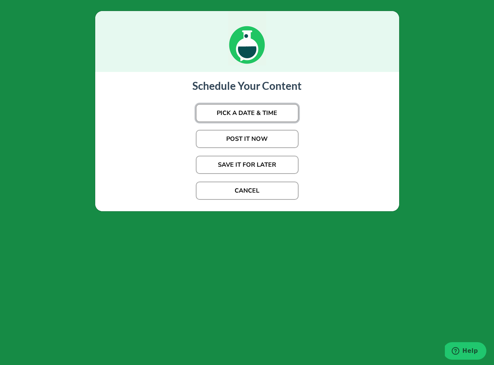
click at [262, 106] on button "PICK A DATE & TIME" at bounding box center [247, 113] width 103 height 18
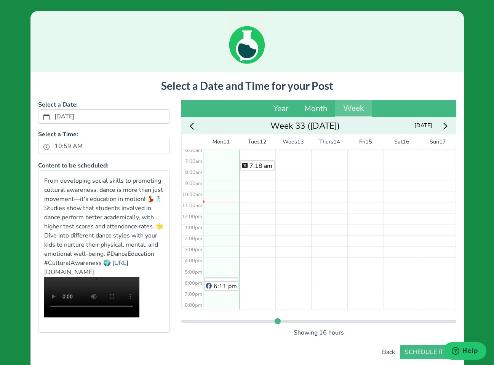
scroll to position [64, 0]
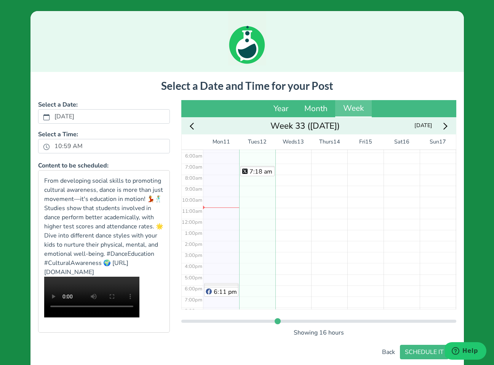
click at [250, 164] on div "7:14 am 7:18 am" at bounding box center [257, 219] width 36 height 266
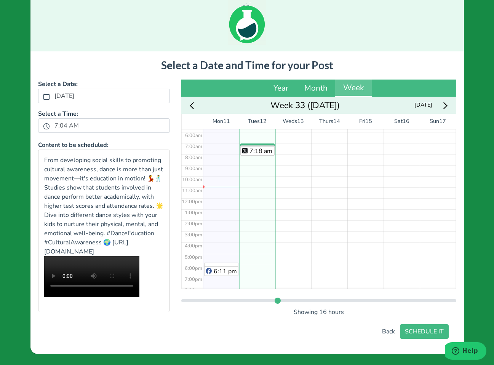
scroll to position [34, 0]
click at [416, 337] on button "SCHEDULE IT" at bounding box center [424, 332] width 49 height 14
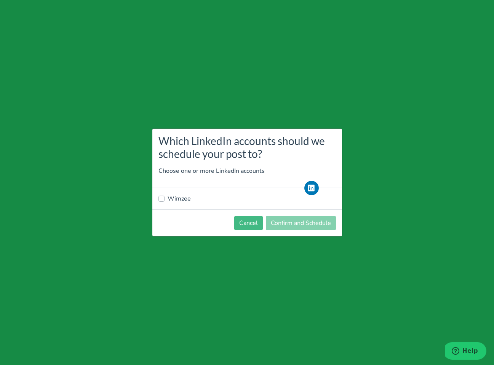
drag, startPoint x: 176, startPoint y: 198, endPoint x: 189, endPoint y: 200, distance: 13.4
click at [176, 198] on label "Wimzee" at bounding box center [179, 198] width 23 height 9
click at [165, 198] on input "Wimzee" at bounding box center [162, 198] width 6 height 8
checkbox input "true"
click at [284, 220] on button "Confirm and Schedule" at bounding box center [301, 223] width 70 height 14
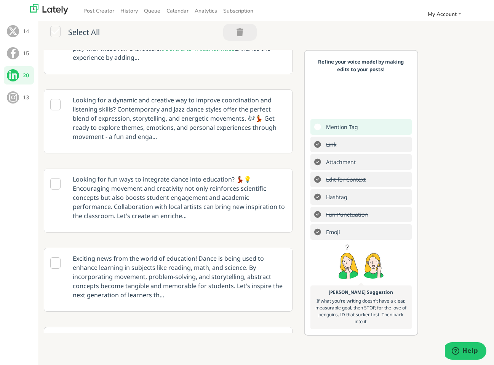
click at [25, 99] on span "13" at bounding box center [26, 98] width 6 height 8
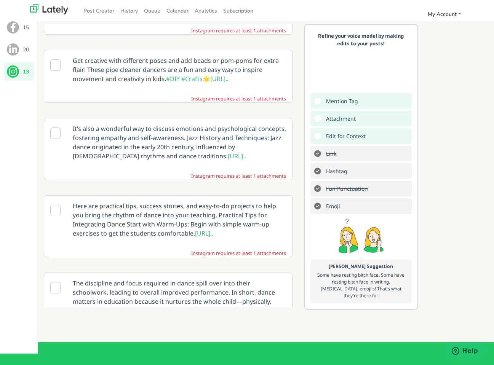
scroll to position [0, 0]
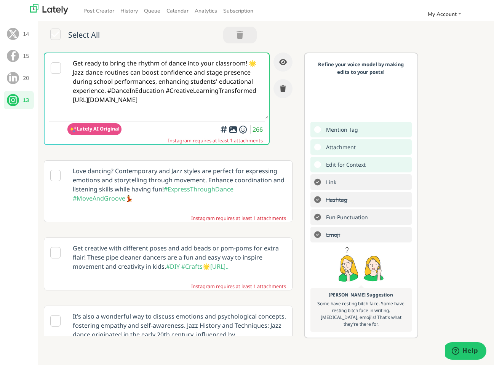
click at [153, 179] on p "Love dancing? Contemporary and Jazz styles are perfect for expressing emotions …" at bounding box center [179, 185] width 225 height 48
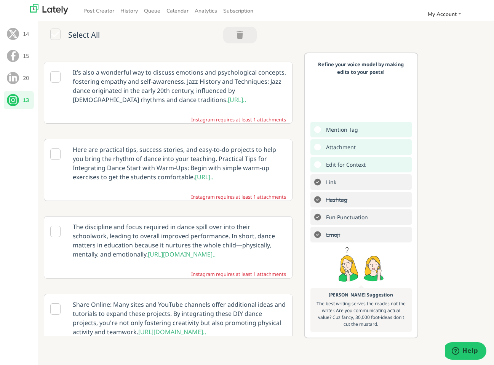
scroll to position [252, 0]
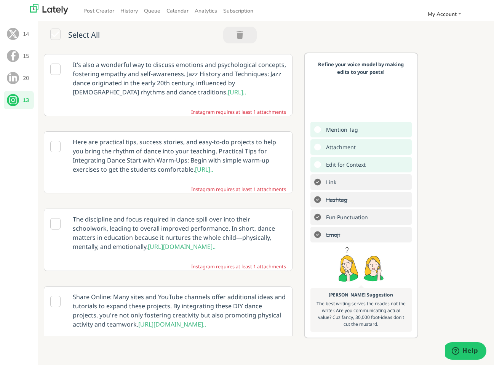
click at [197, 231] on p "The discipline and focus required in dance spill over into their schoolwork, le…" at bounding box center [179, 233] width 225 height 48
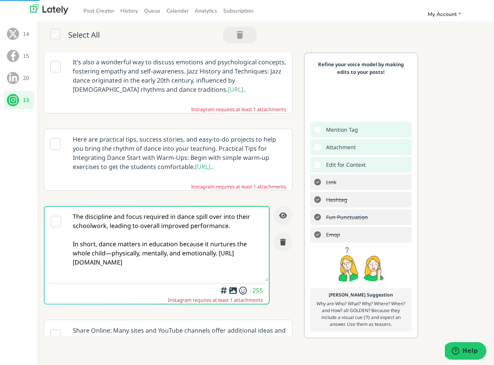
scroll to position [224, 0]
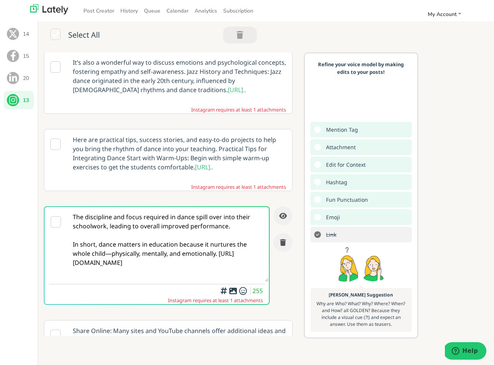
click at [74, 263] on textarea "The discipline and focus required in dance spill over into their schoolwork, le…" at bounding box center [167, 244] width 201 height 75
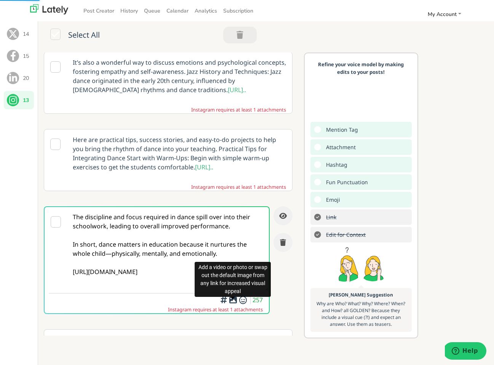
type textarea "The discipline and focus required in dance spill over into their schoolwork, le…"
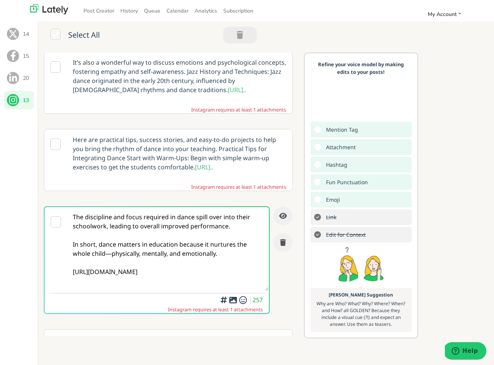
click at [234, 300] on icon at bounding box center [233, 300] width 9 height 0
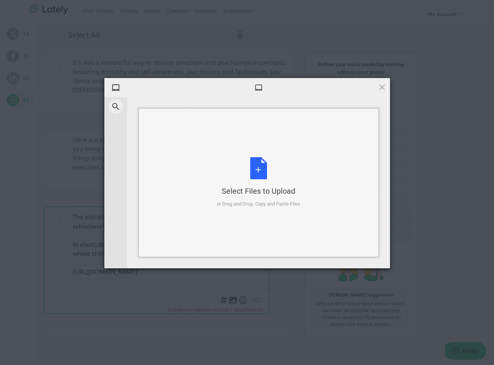
click at [256, 173] on div "Select Files to Upload or Drag and Drop, Copy and Paste Files" at bounding box center [258, 182] width 83 height 51
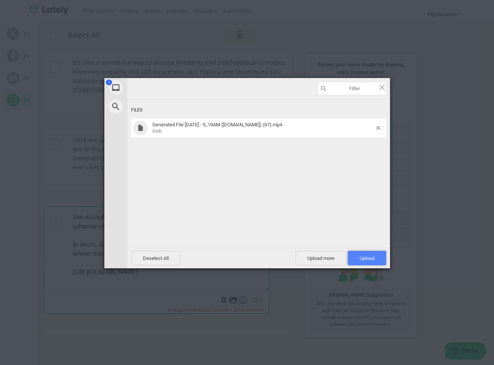
click at [369, 252] on span "Upload 1" at bounding box center [367, 258] width 38 height 14
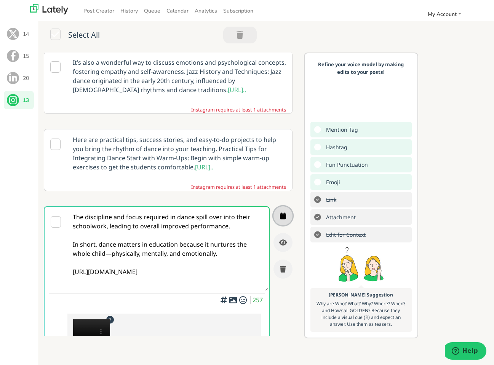
click at [284, 216] on icon "button" at bounding box center [283, 216] width 6 height 7
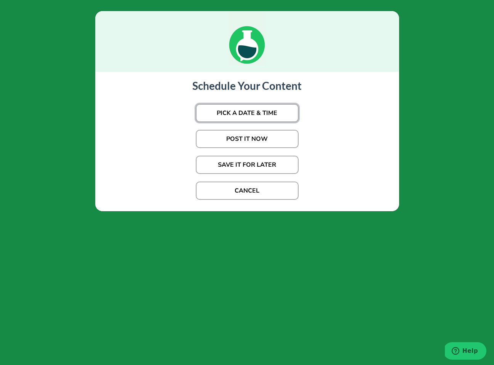
click at [243, 116] on button "PICK A DATE & TIME" at bounding box center [247, 113] width 103 height 18
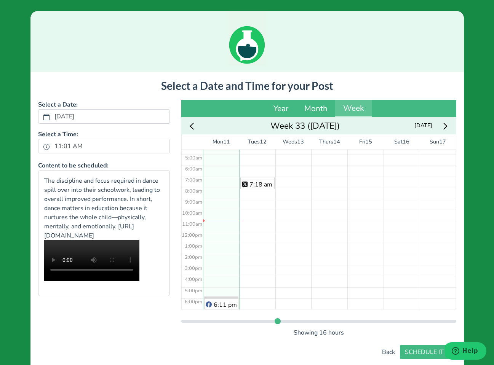
scroll to position [44, 0]
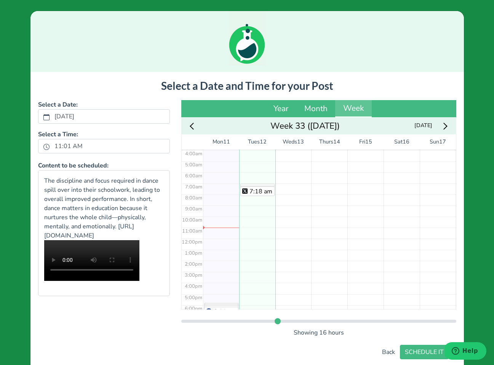
click at [250, 183] on div "7:03 am 7:14 am 7:18 am" at bounding box center [257, 239] width 36 height 266
click at [410, 345] on div "Select a Date and Time for your Post Select a Date: [DATE] Select a Time: 6:56 …" at bounding box center [247, 220] width 418 height 280
click at [412, 349] on button "SCHEDULE IT" at bounding box center [424, 352] width 49 height 14
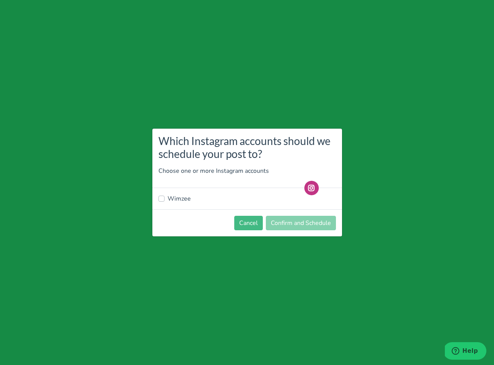
click at [186, 201] on label "Wimzee" at bounding box center [179, 198] width 23 height 9
click at [165, 201] on input "Wimzee" at bounding box center [162, 198] width 6 height 8
checkbox input "true"
click at [295, 221] on button "Confirm and Schedule" at bounding box center [301, 223] width 70 height 14
